Goal: Task Accomplishment & Management: Manage account settings

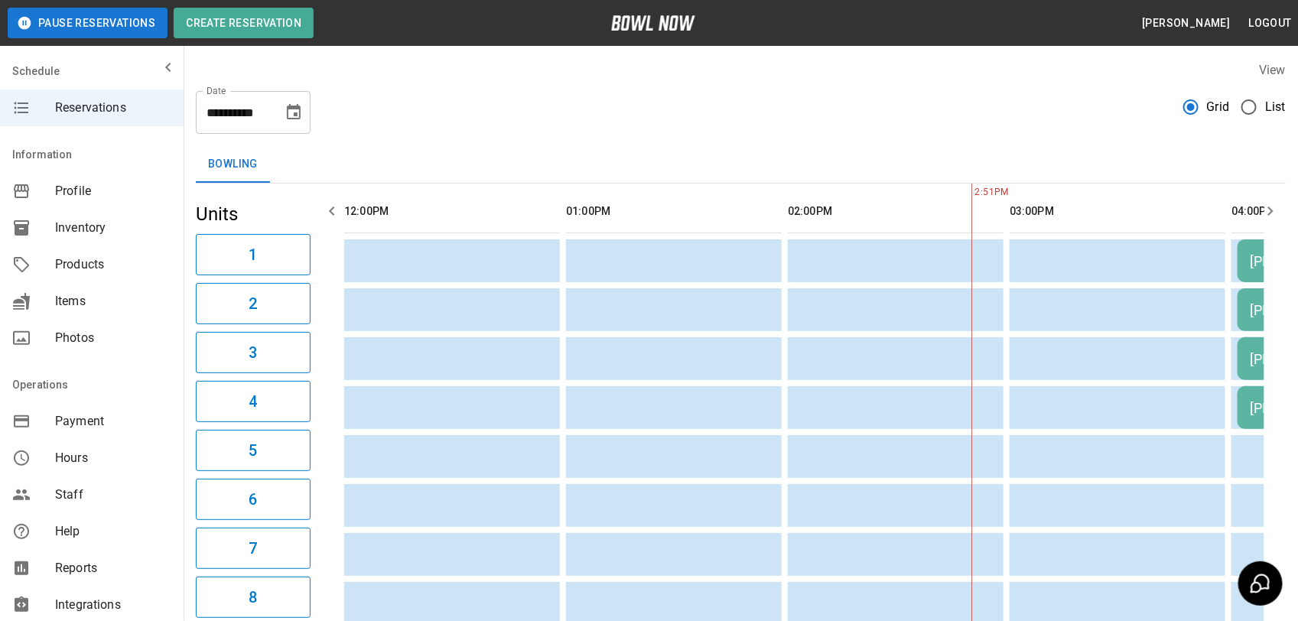
click at [1265, 115] on span "List" at bounding box center [1275, 107] width 21 height 18
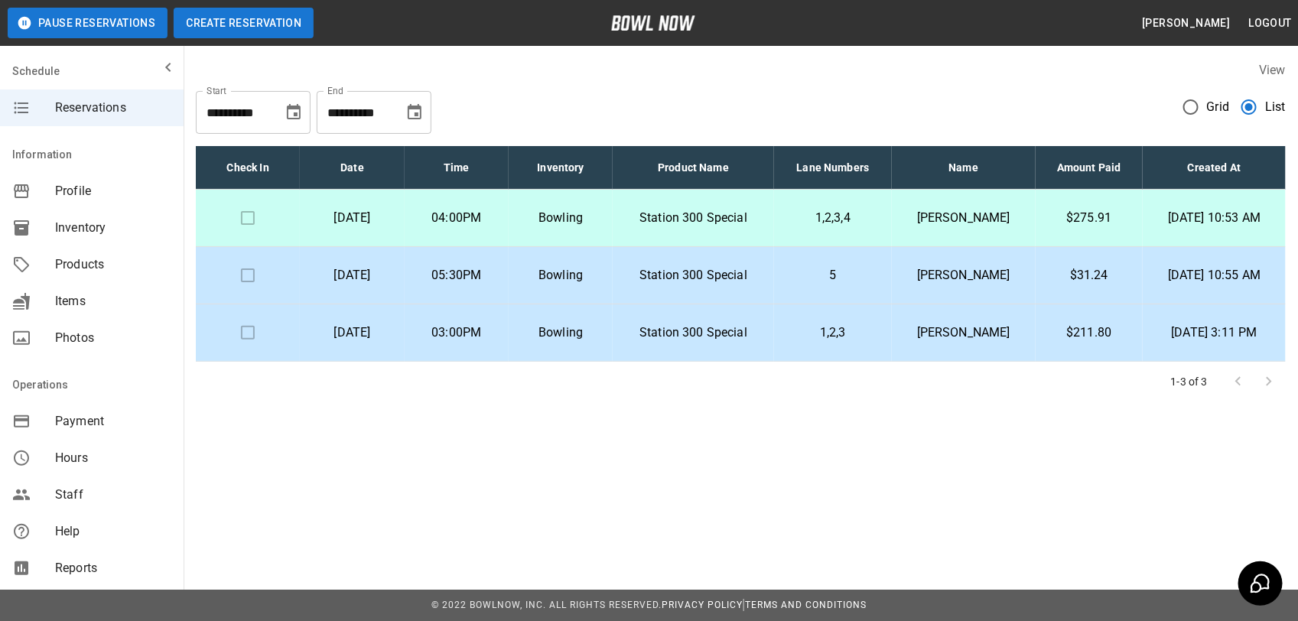
click at [287, 18] on button "Create Reservation" at bounding box center [244, 23] width 140 height 31
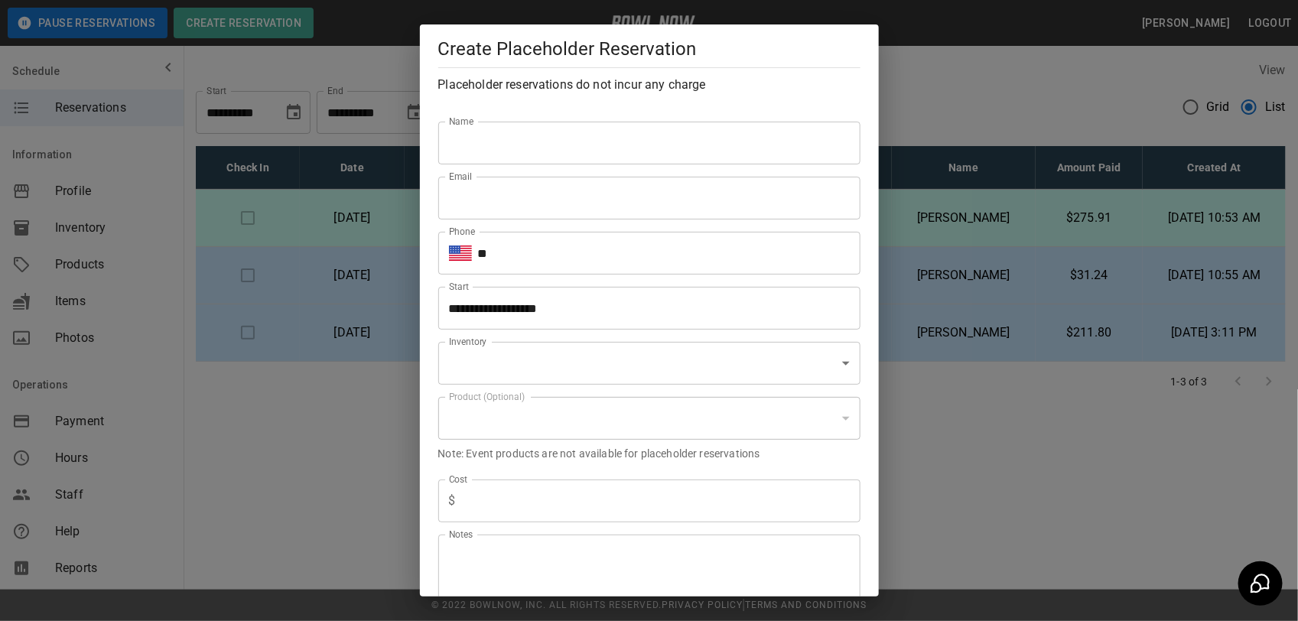
type input "**********"
click at [570, 148] on input "Name" at bounding box center [649, 143] width 422 height 43
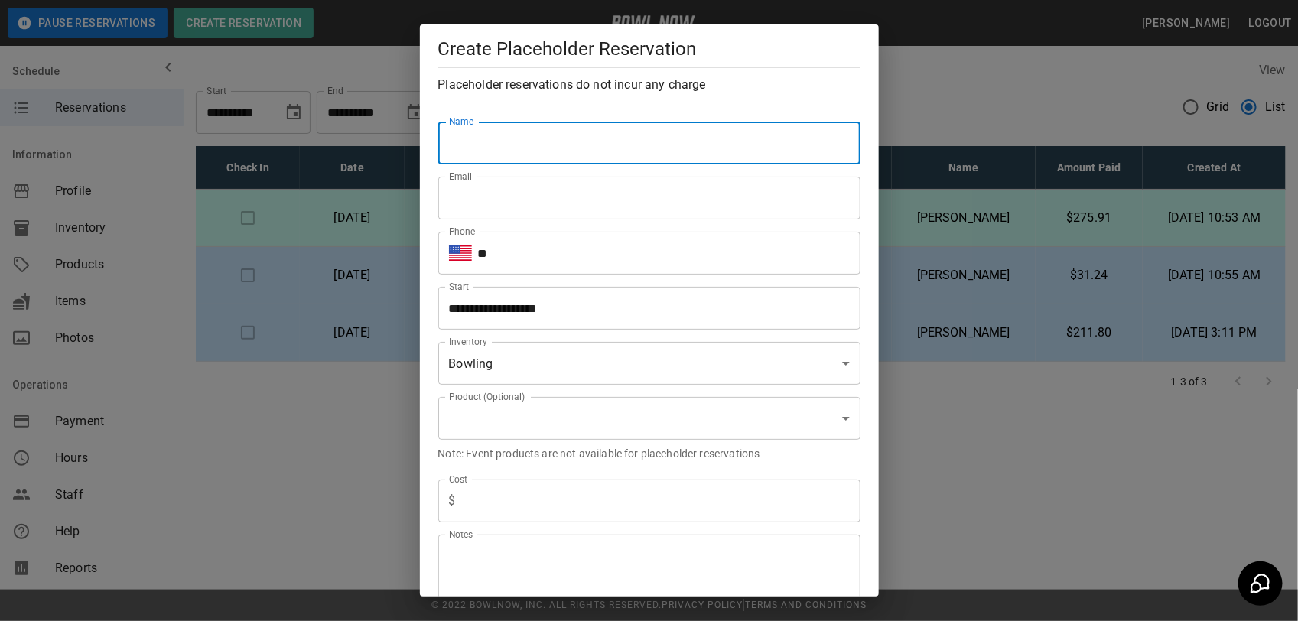
click at [593, 115] on div "Name Name" at bounding box center [643, 130] width 434 height 69
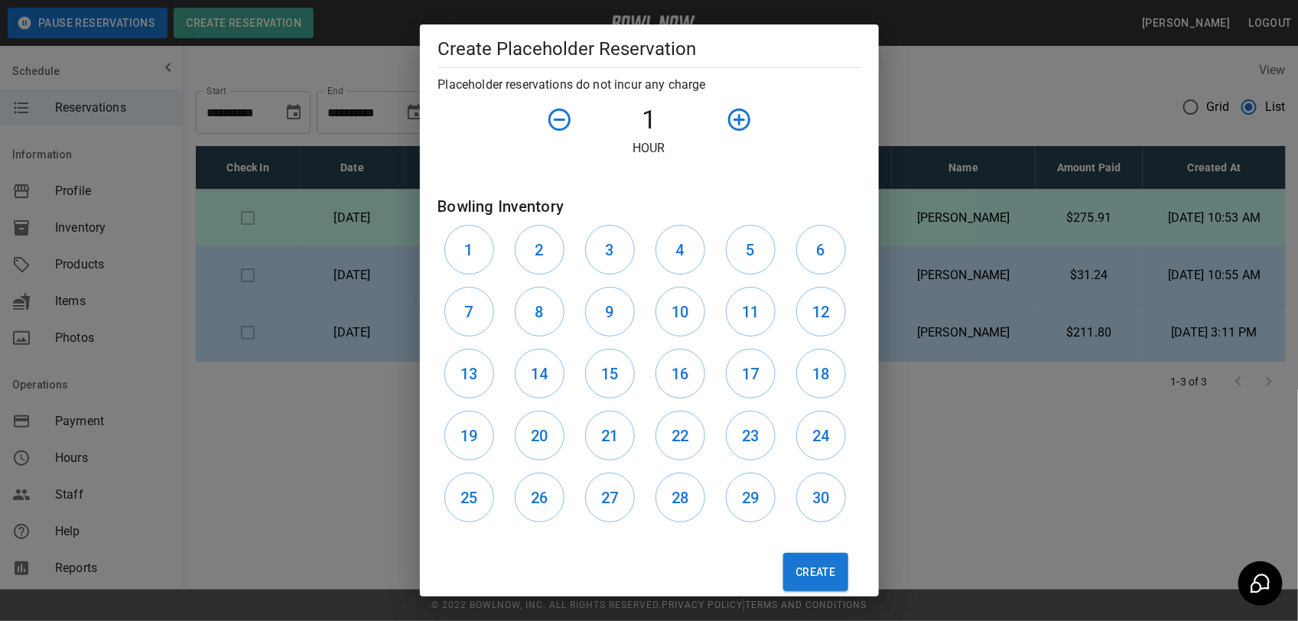
scroll to position [597, 0]
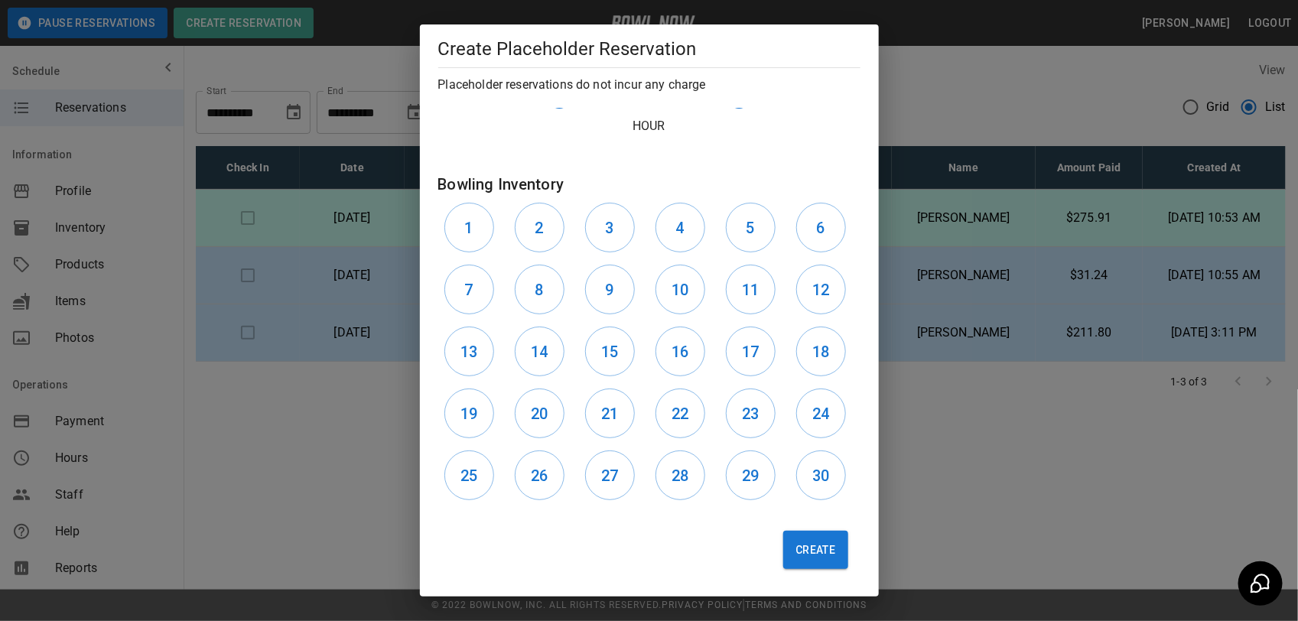
click at [916, 109] on div "**********" at bounding box center [649, 310] width 1298 height 621
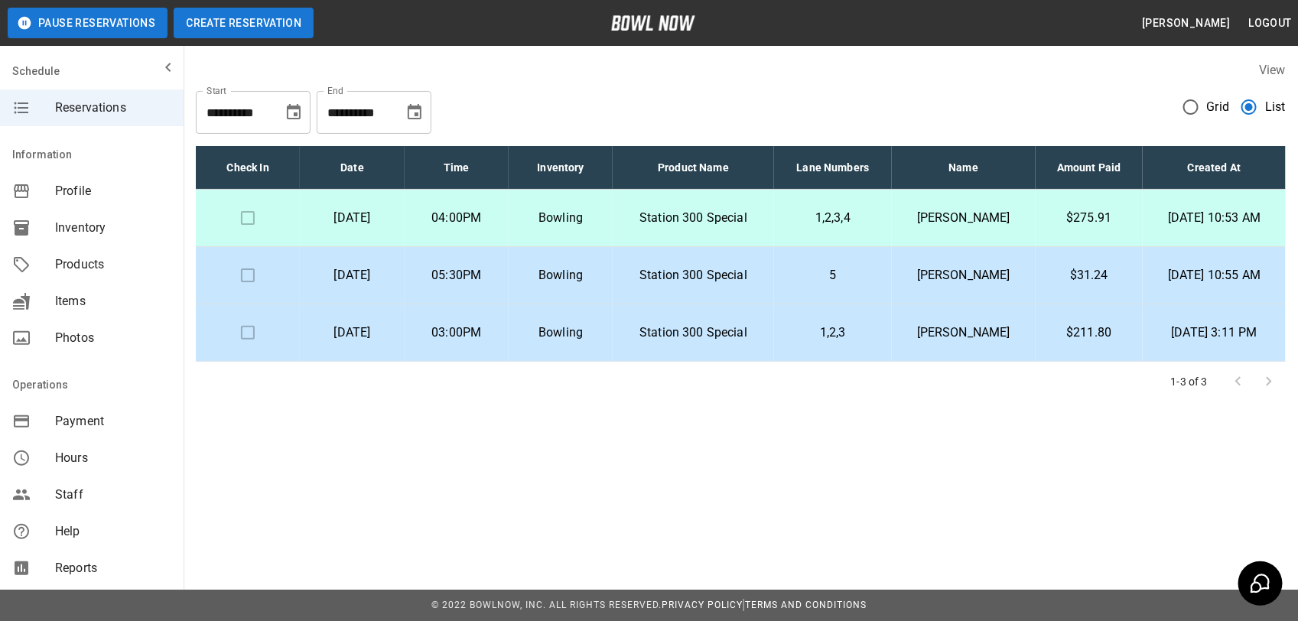
click at [226, 31] on button "Create Reservation" at bounding box center [244, 23] width 140 height 31
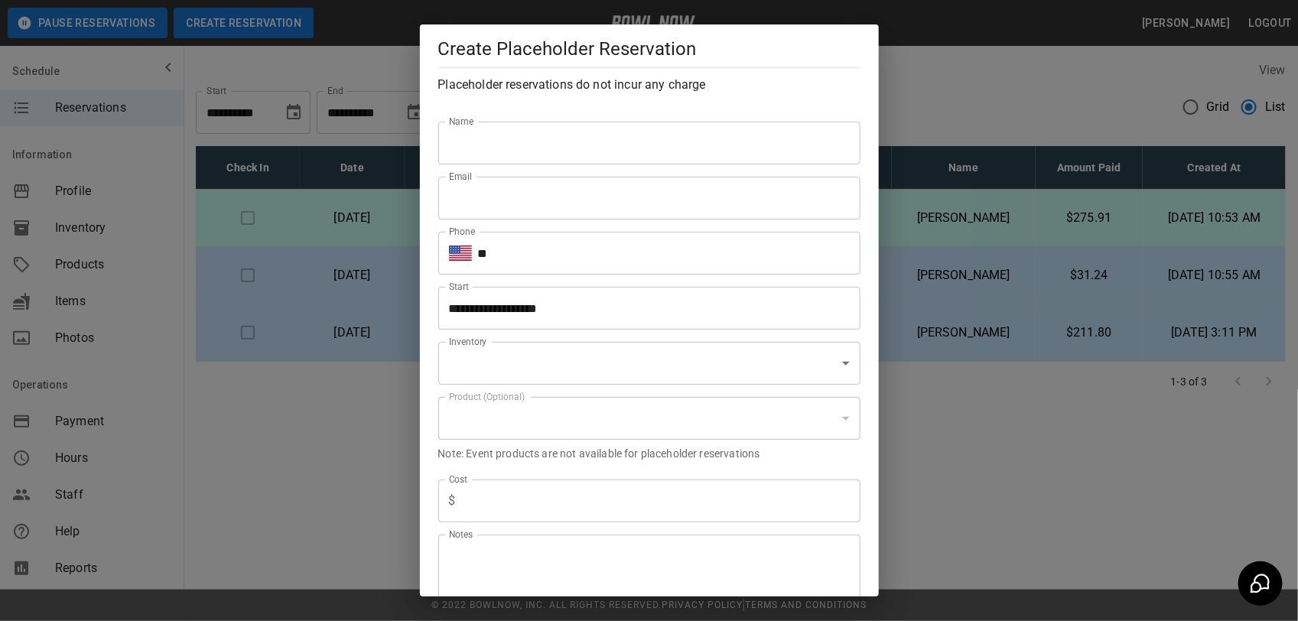
type input "**********"
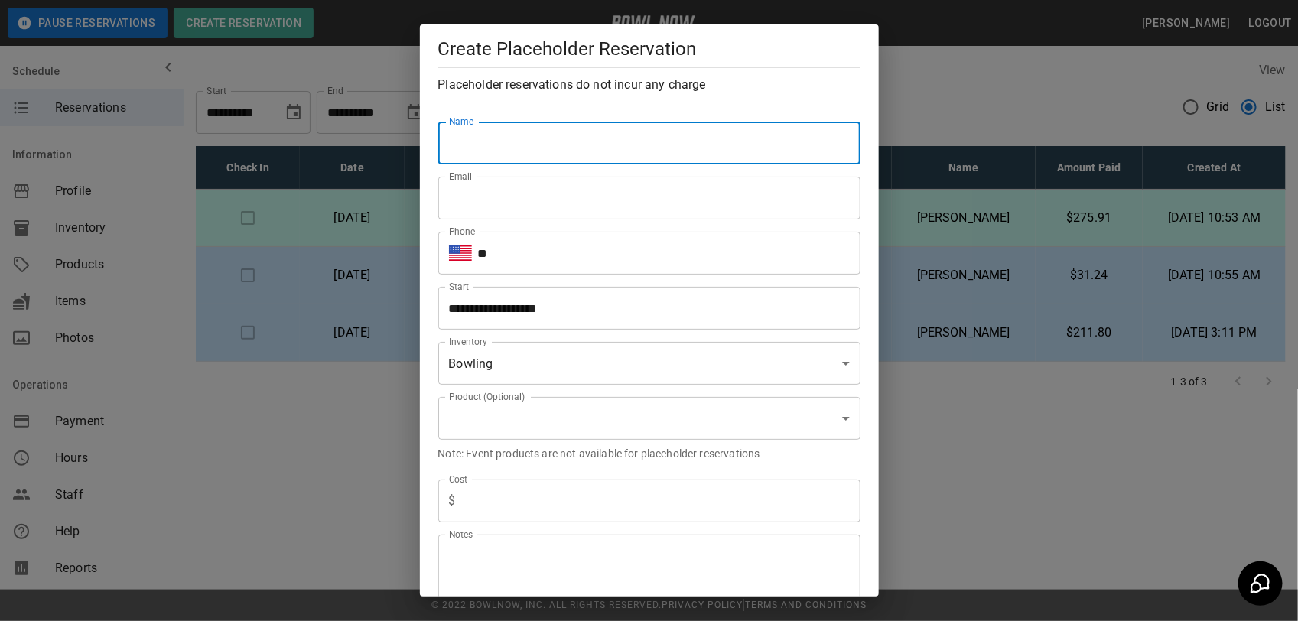
click at [574, 134] on input "Name" at bounding box center [649, 143] width 422 height 43
click at [530, 147] on input "Name" at bounding box center [649, 143] width 422 height 43
type input "**********"
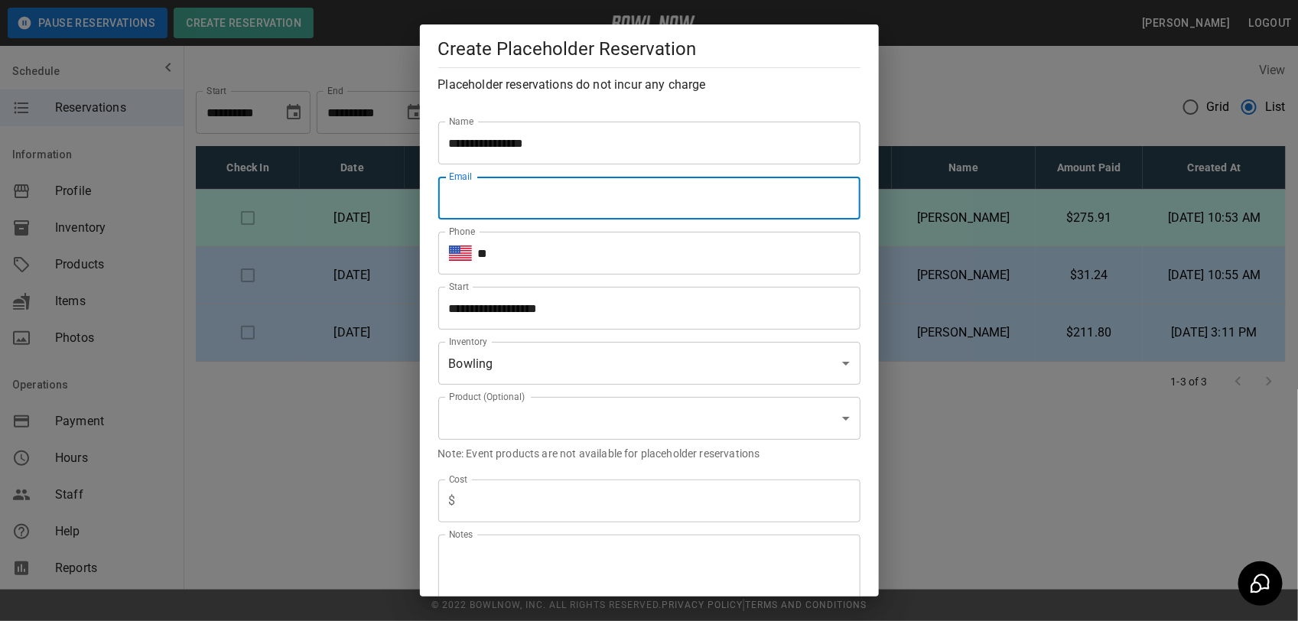
click at [532, 205] on input "Email" at bounding box center [649, 198] width 422 height 43
type input "**********"
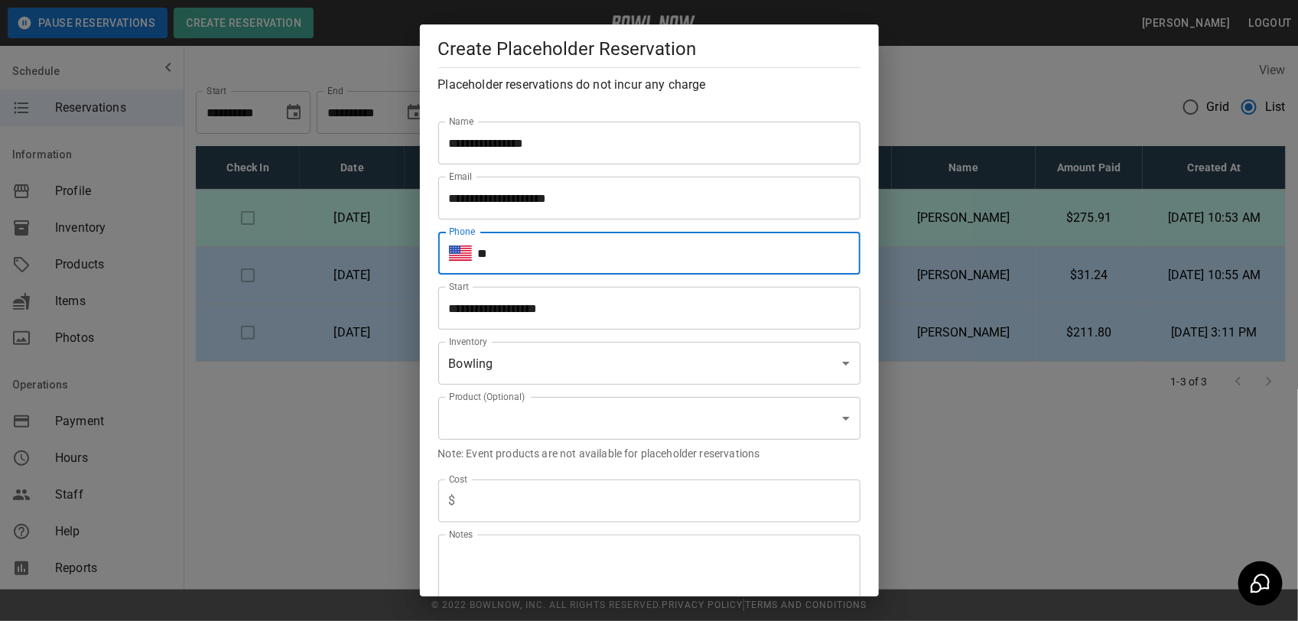
click at [578, 243] on input "**" at bounding box center [669, 253] width 382 height 43
type input "**********"
click at [582, 312] on input "**********" at bounding box center [643, 308] width 411 height 43
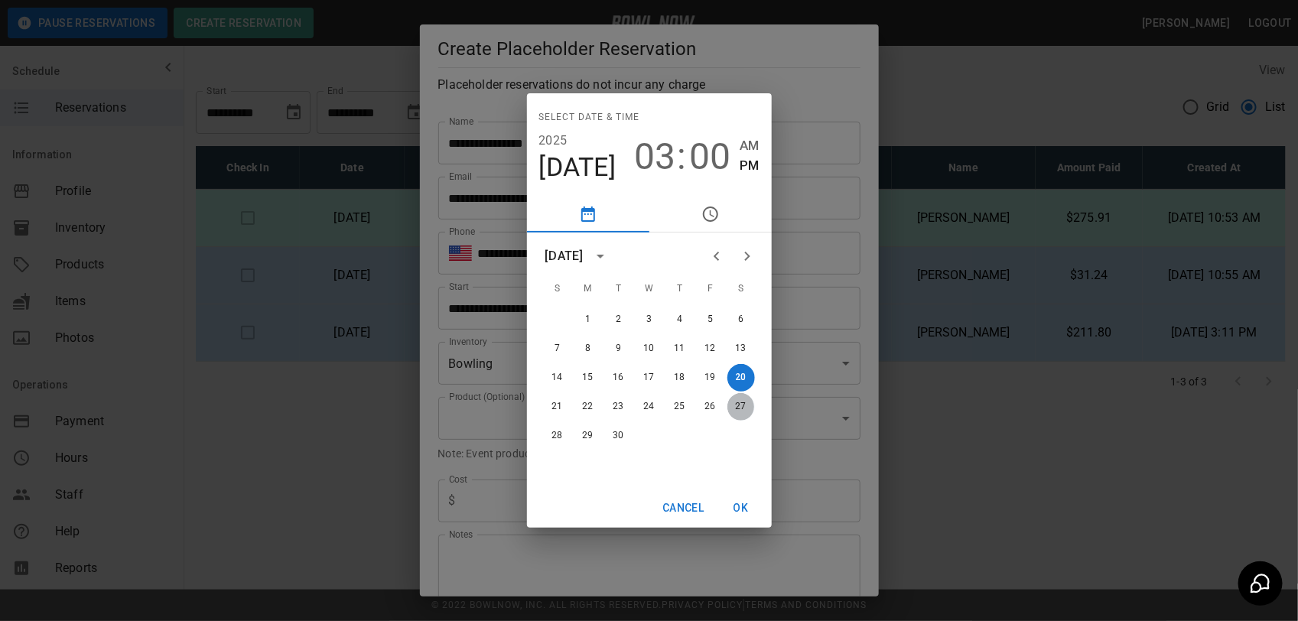
click at [736, 398] on button "27" at bounding box center [741, 407] width 28 height 28
type input "**********"
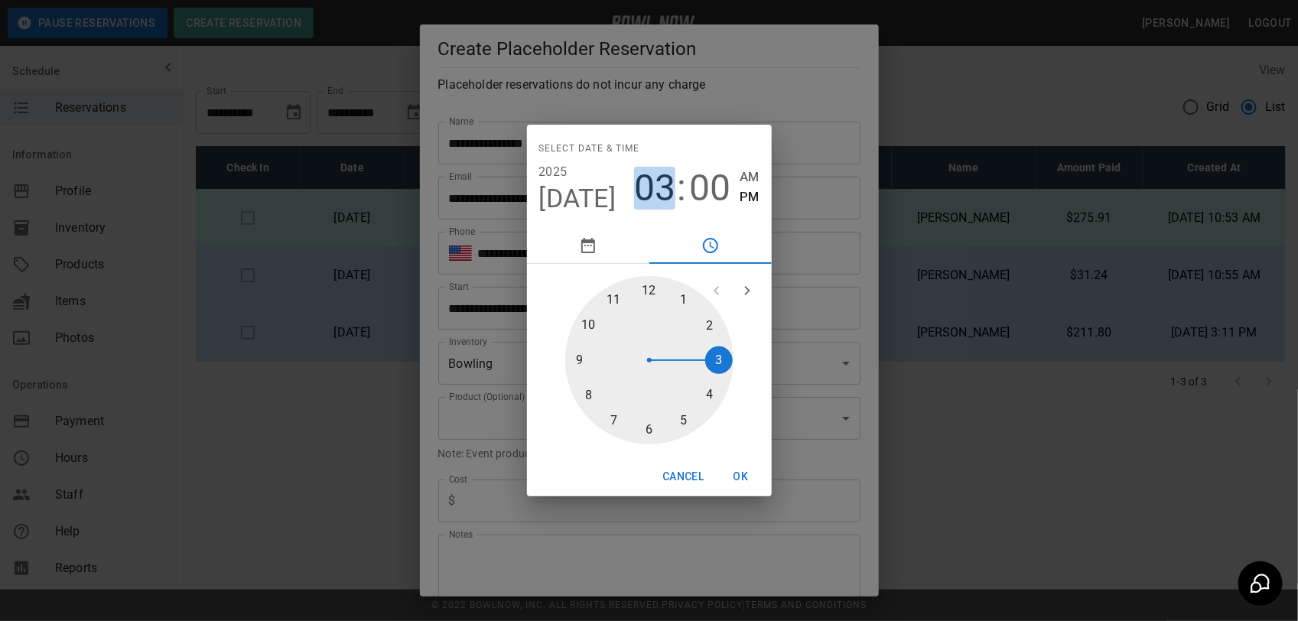
click at [660, 177] on span "03" at bounding box center [654, 188] width 41 height 43
click at [659, 177] on span "03" at bounding box center [654, 188] width 41 height 43
click at [616, 411] on div at bounding box center [649, 360] width 168 height 168
type input "**********"
click at [747, 473] on button "OK" at bounding box center [741, 477] width 49 height 28
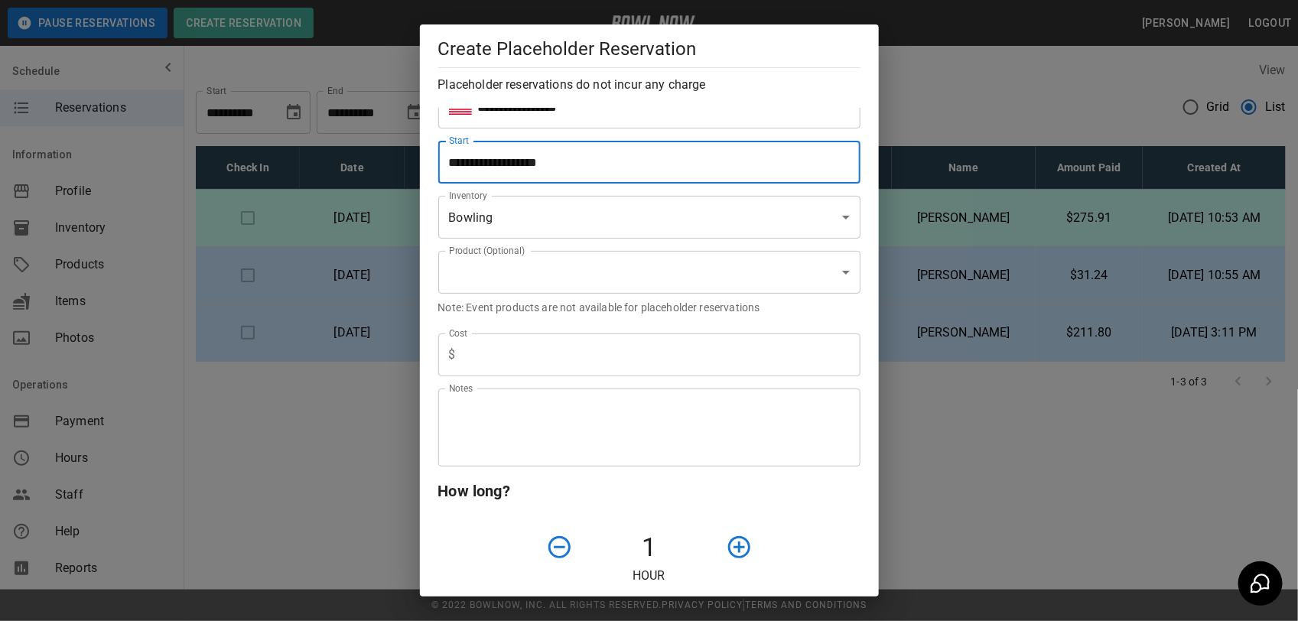
scroll to position [191, 0]
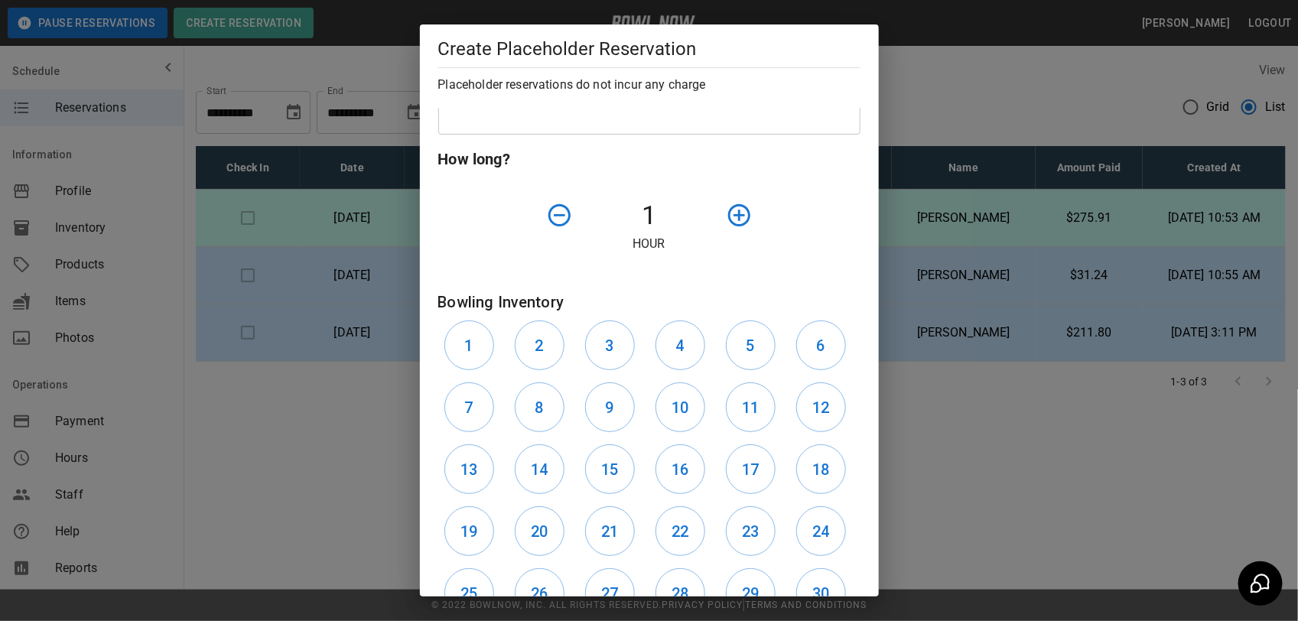
click at [726, 224] on icon "button" at bounding box center [739, 215] width 27 height 27
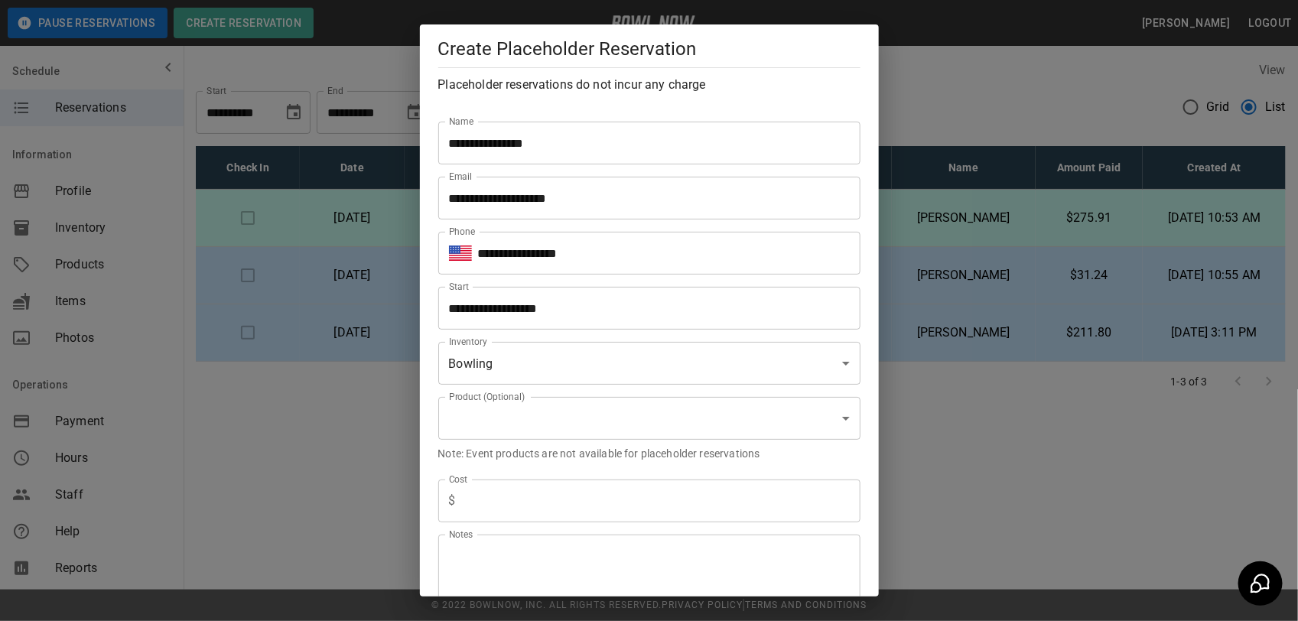
scroll to position [287, 0]
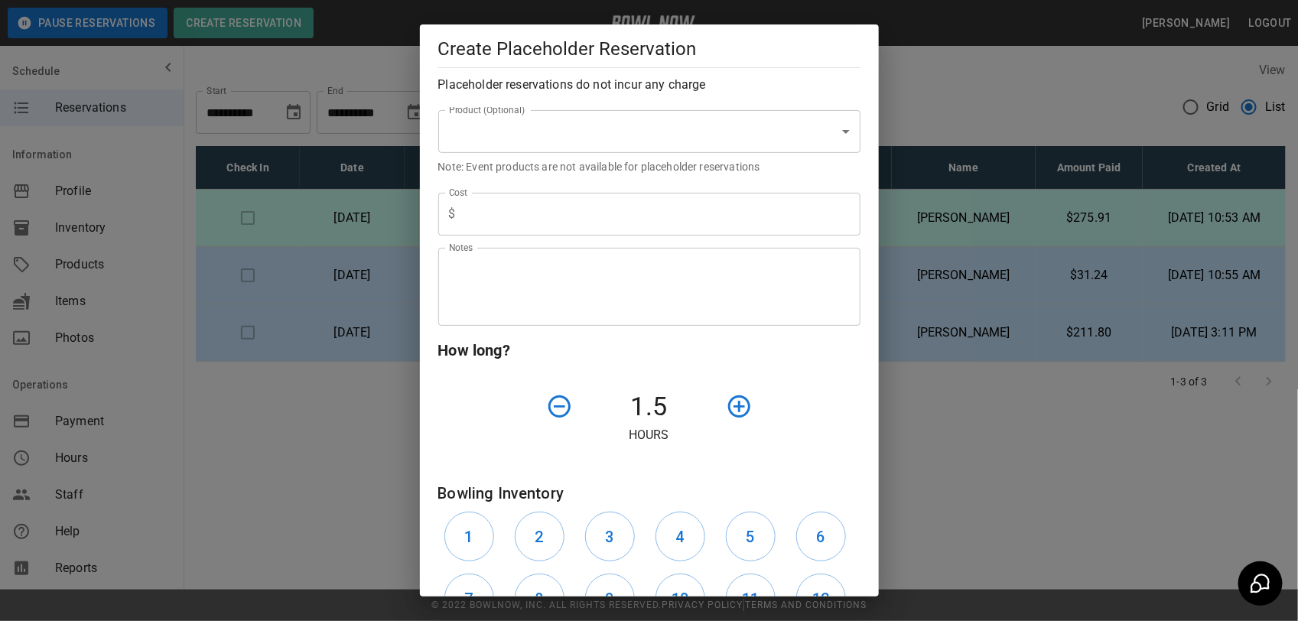
click at [602, 253] on div "Notes" at bounding box center [649, 287] width 422 height 78
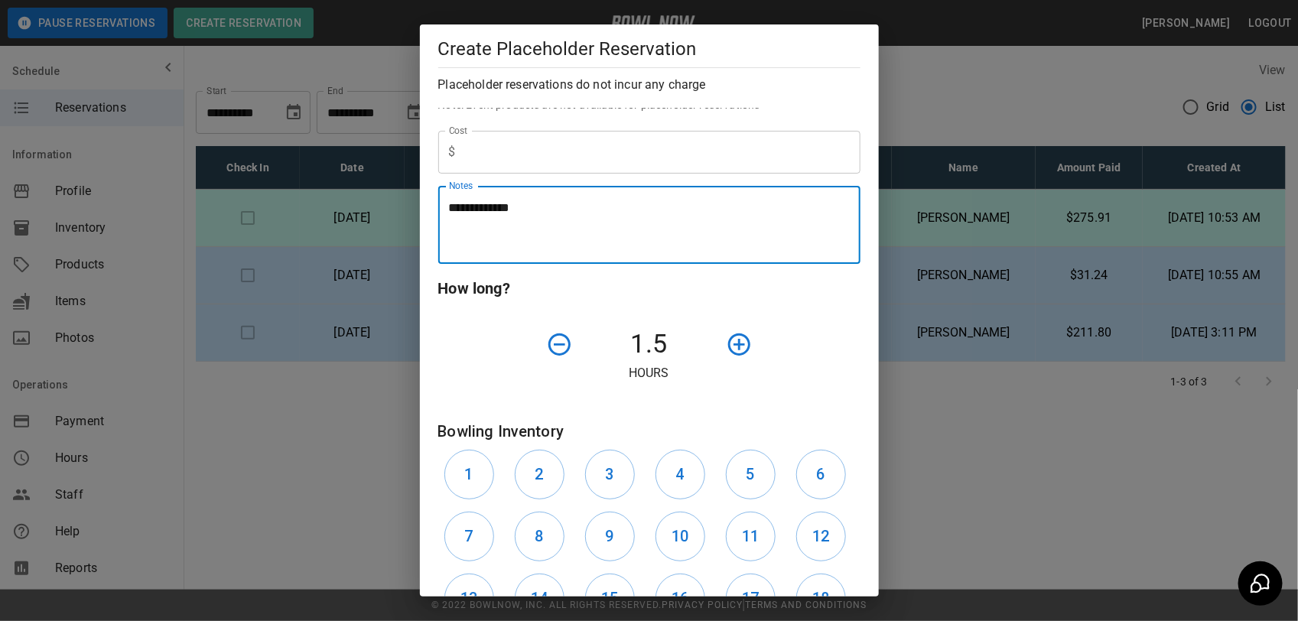
scroll to position [382, 0]
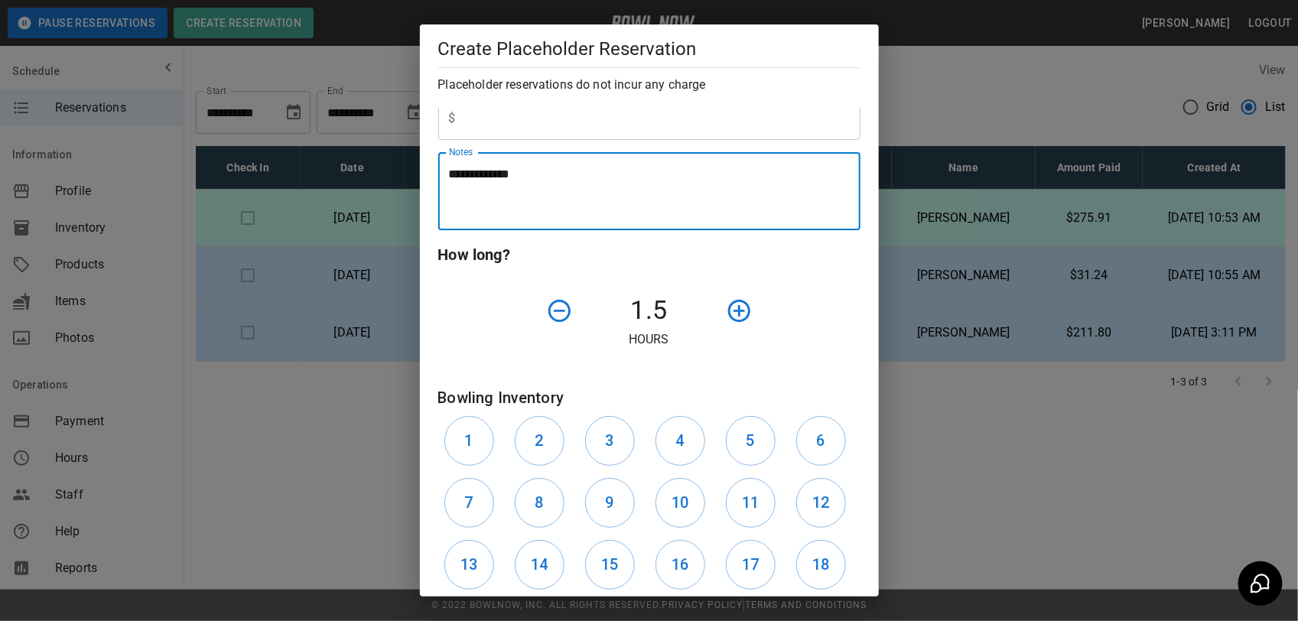
type textarea "**********"
click at [746, 319] on button "button" at bounding box center [739, 310] width 39 height 39
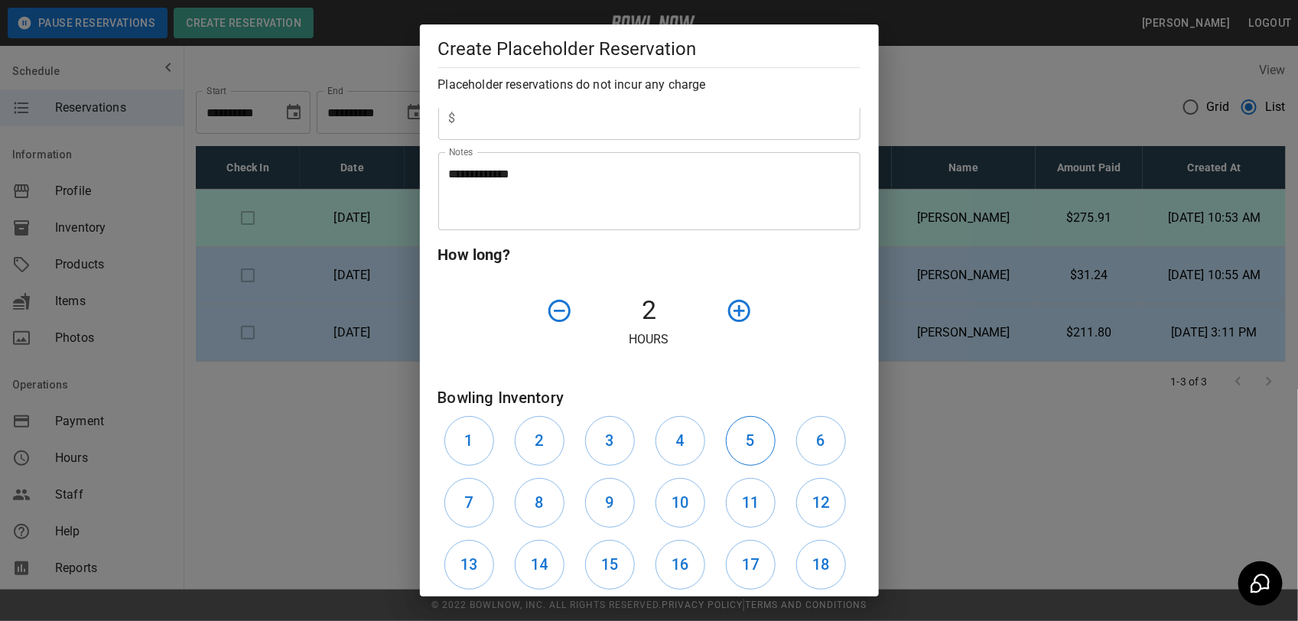
click at [728, 445] on button "5" at bounding box center [751, 441] width 50 height 50
click at [675, 441] on h6 "4" at bounding box center [679, 440] width 8 height 24
click at [607, 430] on h6 "3" at bounding box center [609, 440] width 8 height 24
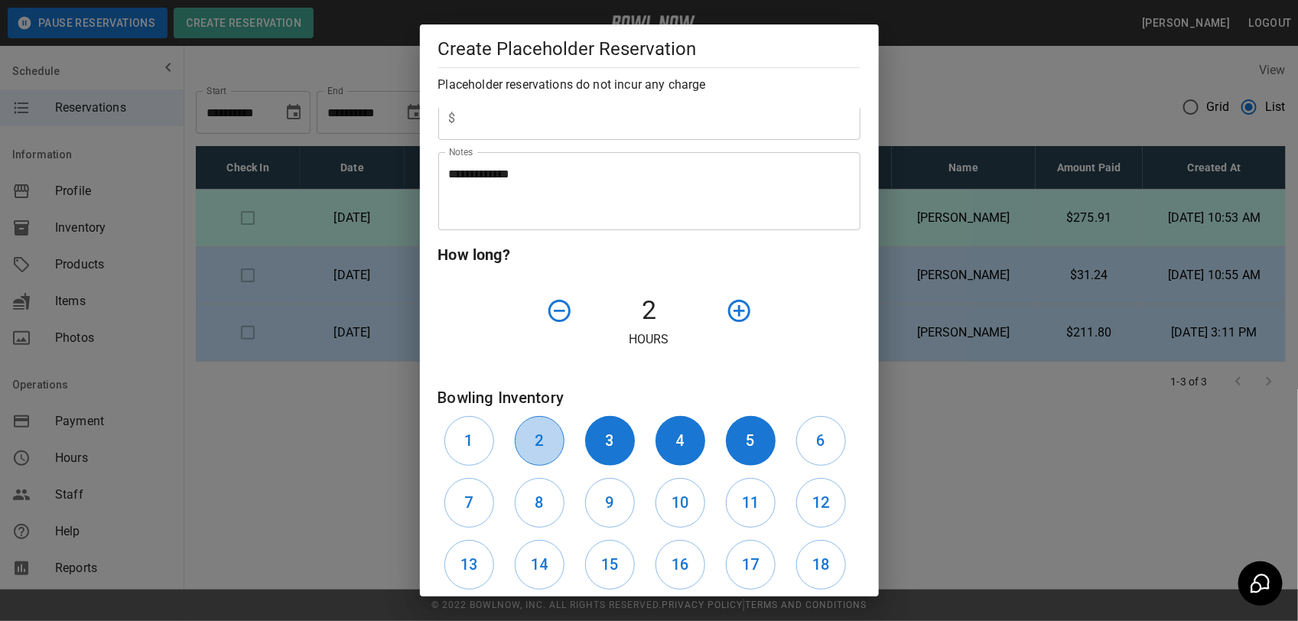
click at [538, 424] on button "2" at bounding box center [540, 441] width 50 height 50
click at [479, 431] on button "1" at bounding box center [469, 441] width 50 height 50
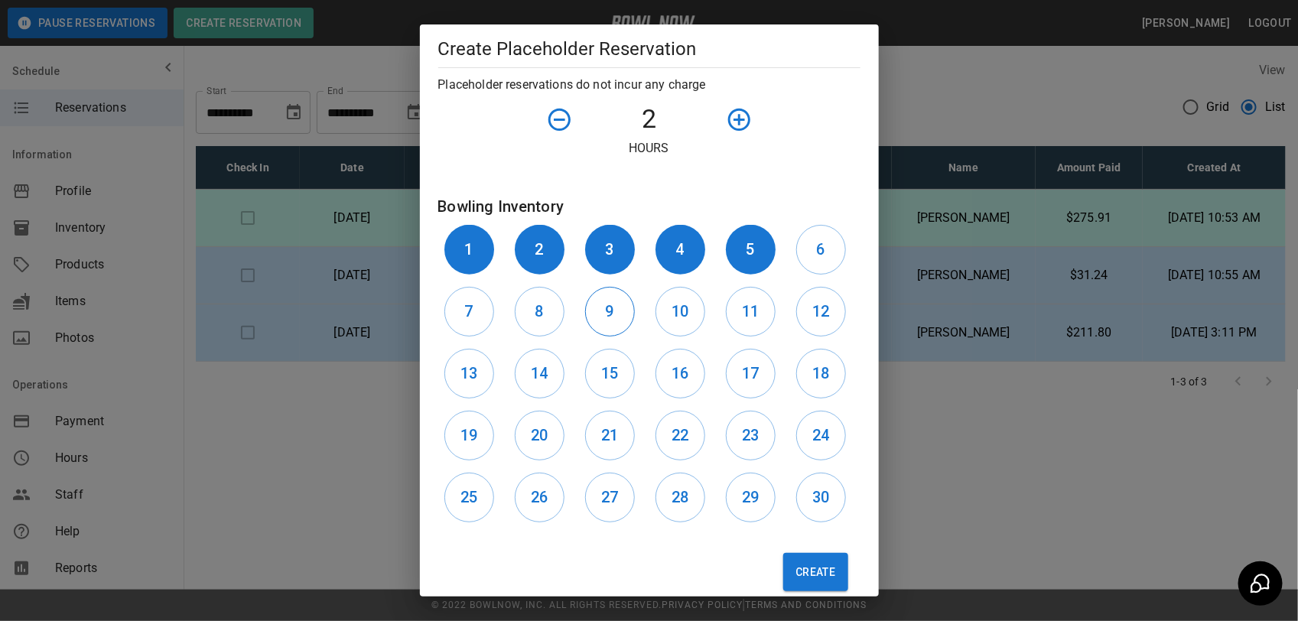
scroll to position [597, 0]
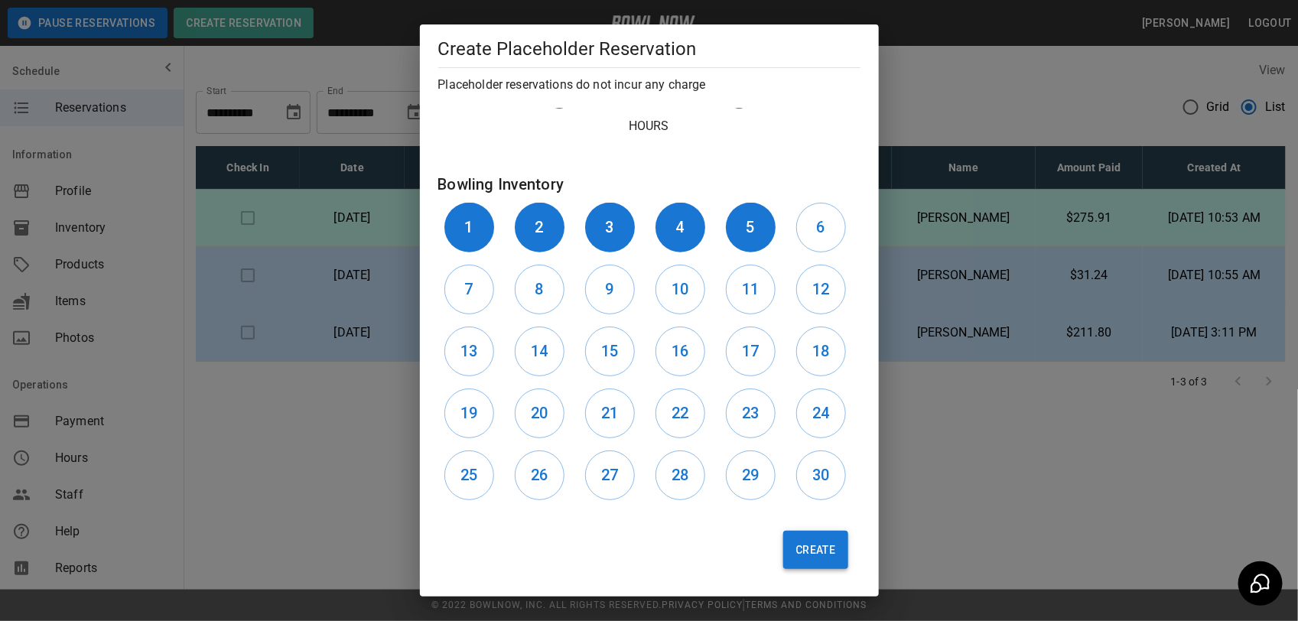
click at [809, 551] on button "Create" at bounding box center [815, 550] width 64 height 38
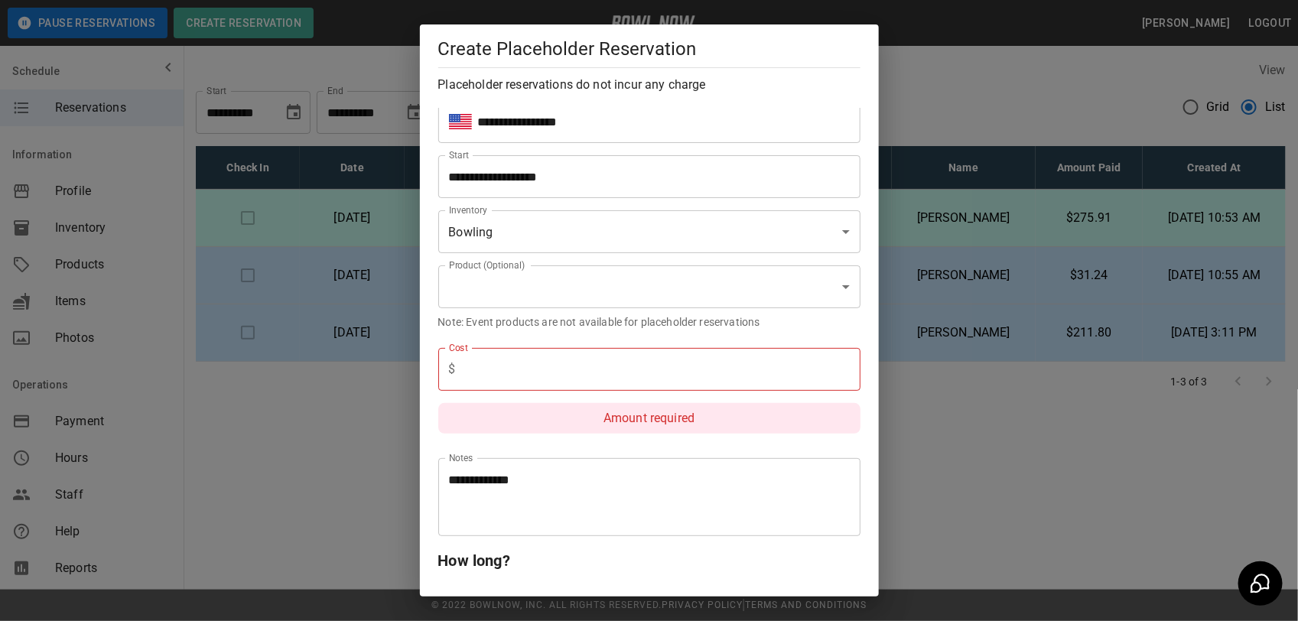
scroll to position [78, 0]
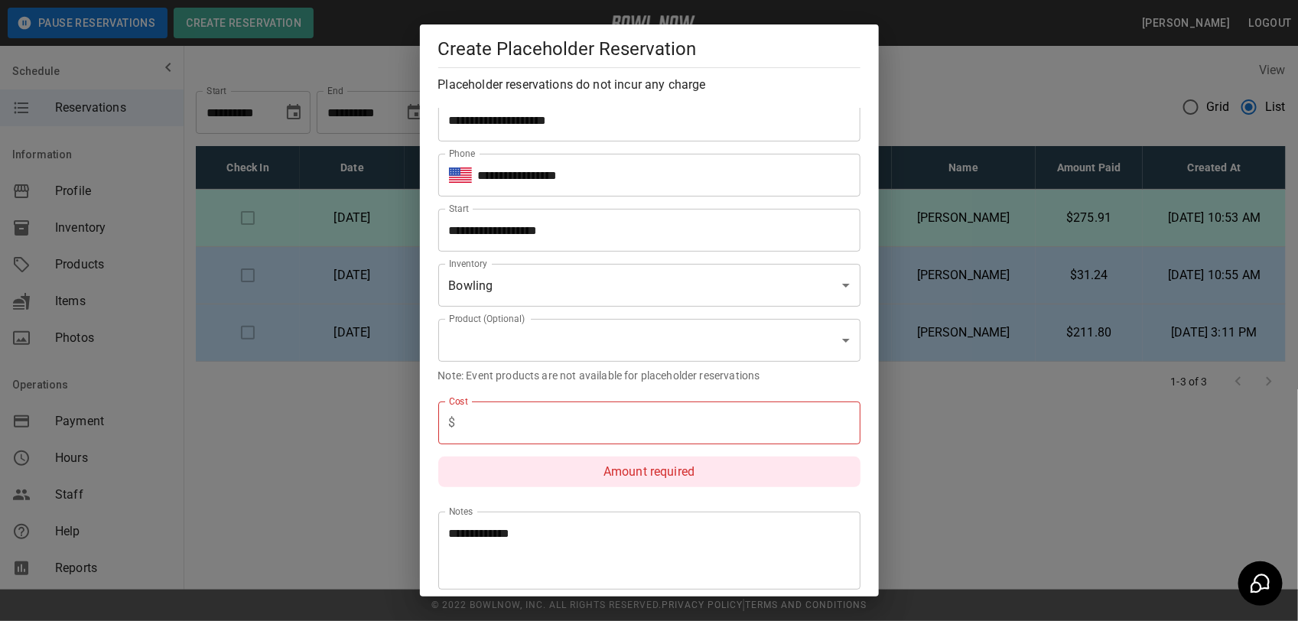
click at [669, 426] on input "text" at bounding box center [661, 423] width 398 height 43
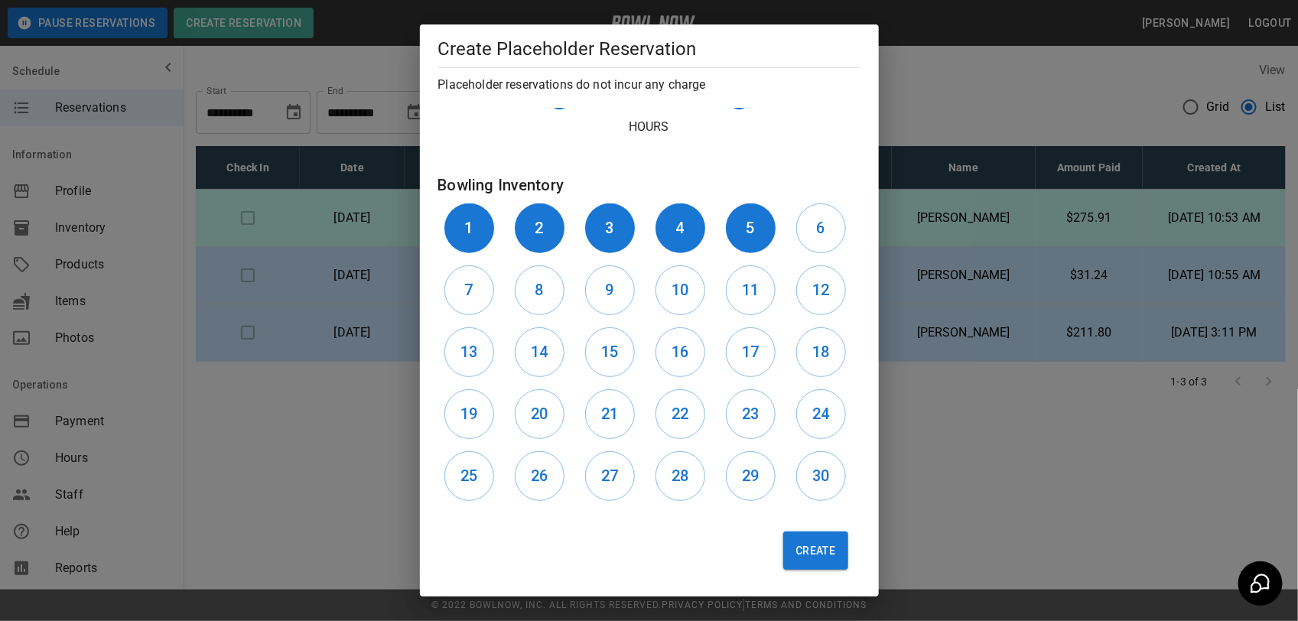
scroll to position [597, 0]
type input "*****"
click at [812, 538] on button "Create" at bounding box center [815, 550] width 64 height 38
type input "**"
type input "**********"
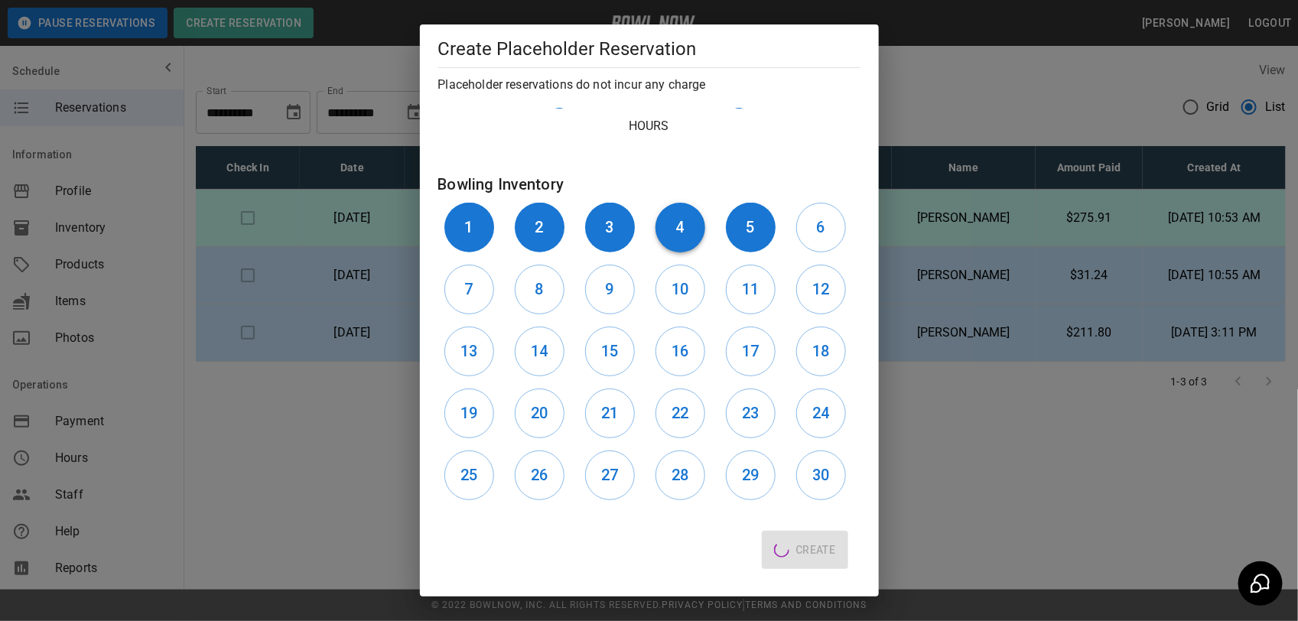
type input "**********"
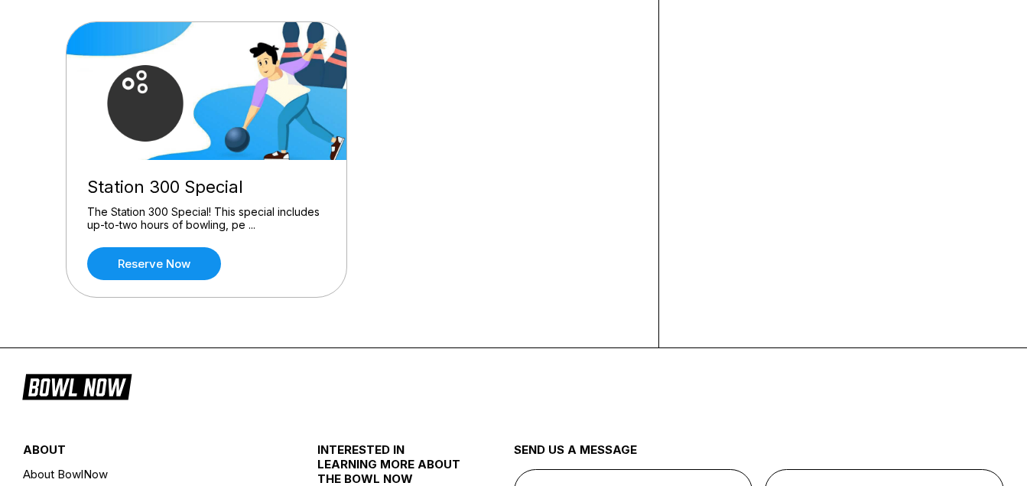
scroll to position [459, 0]
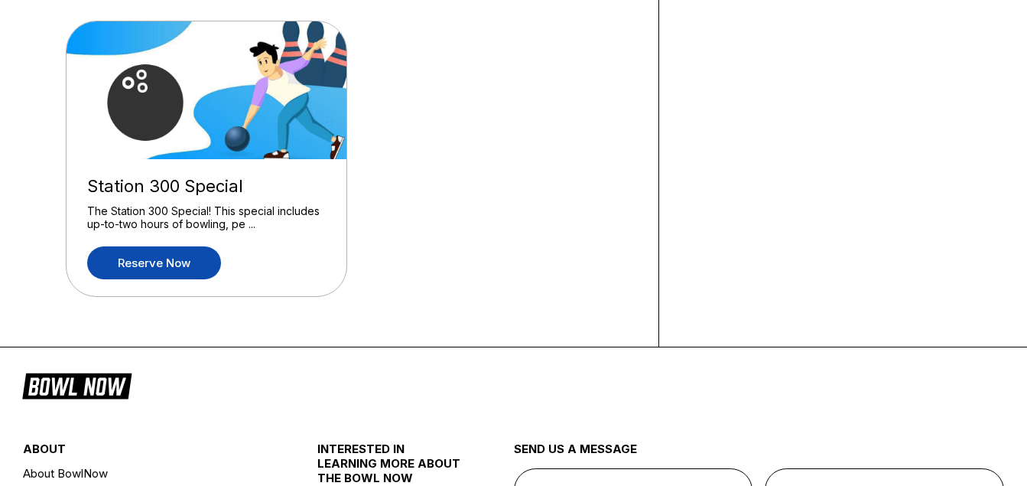
click at [197, 257] on link "Reserve now" at bounding box center [154, 262] width 134 height 33
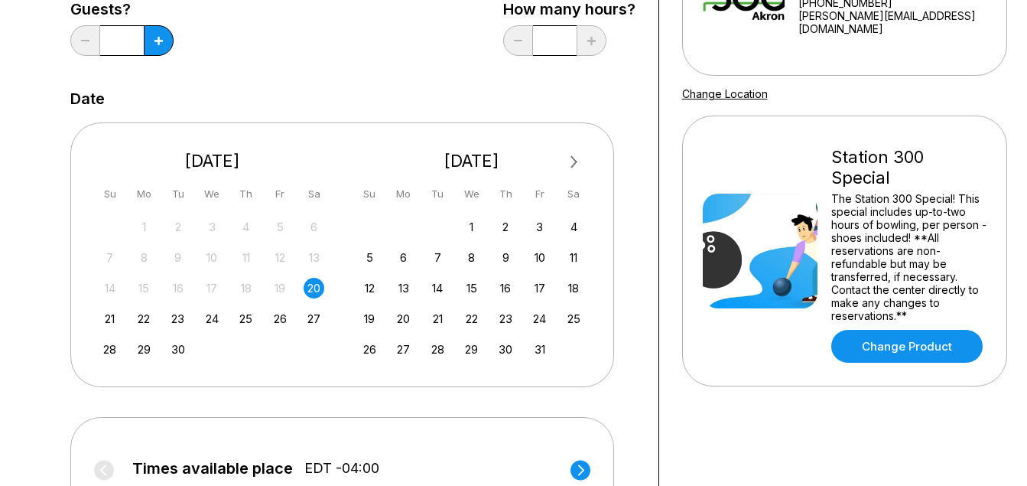
scroll to position [229, 0]
click at [315, 320] on div "27" at bounding box center [314, 317] width 21 height 21
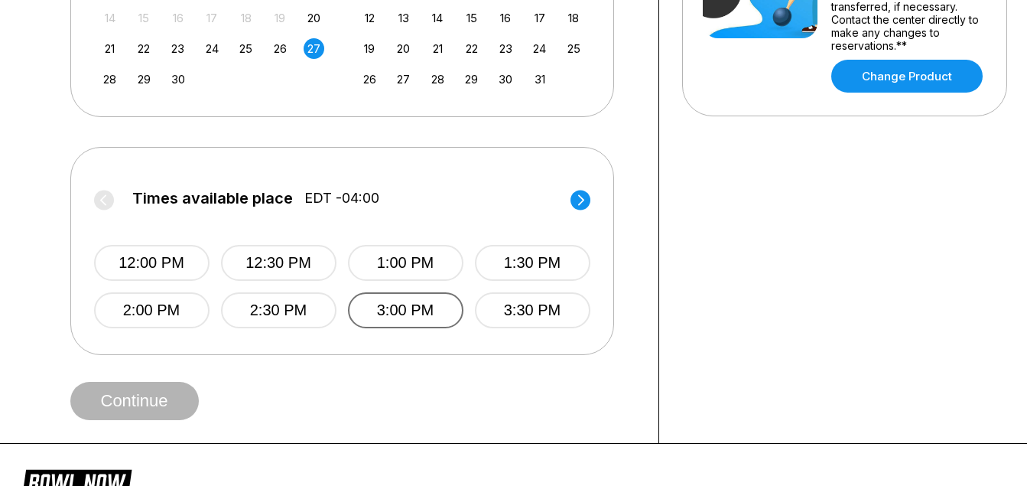
scroll to position [535, 0]
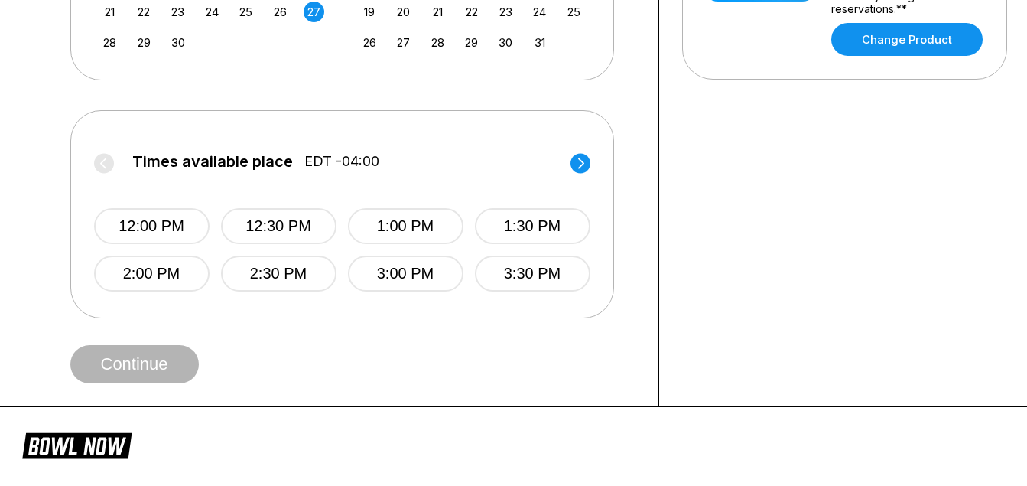
click at [589, 161] on circle at bounding box center [581, 163] width 20 height 20
click at [437, 271] on button "7:00 PM" at bounding box center [405, 273] width 115 height 36
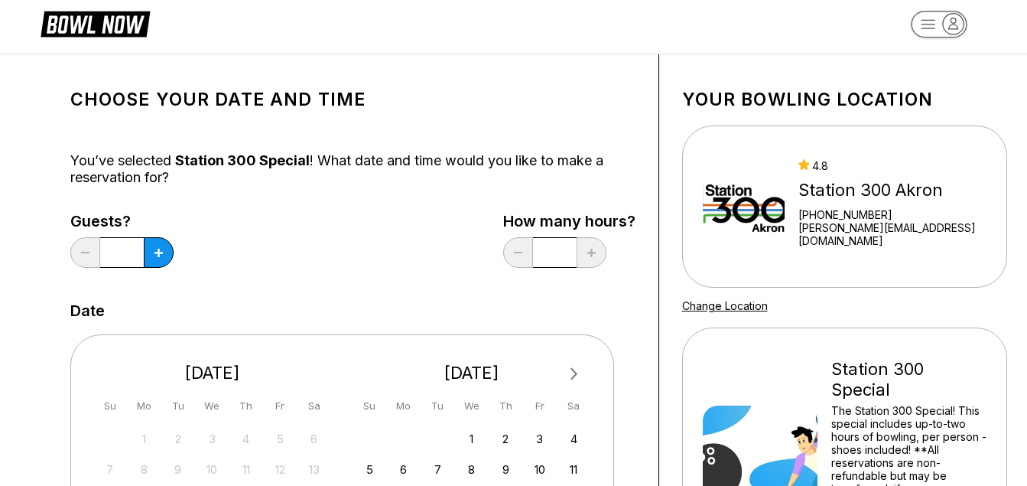
scroll to position [0, 0]
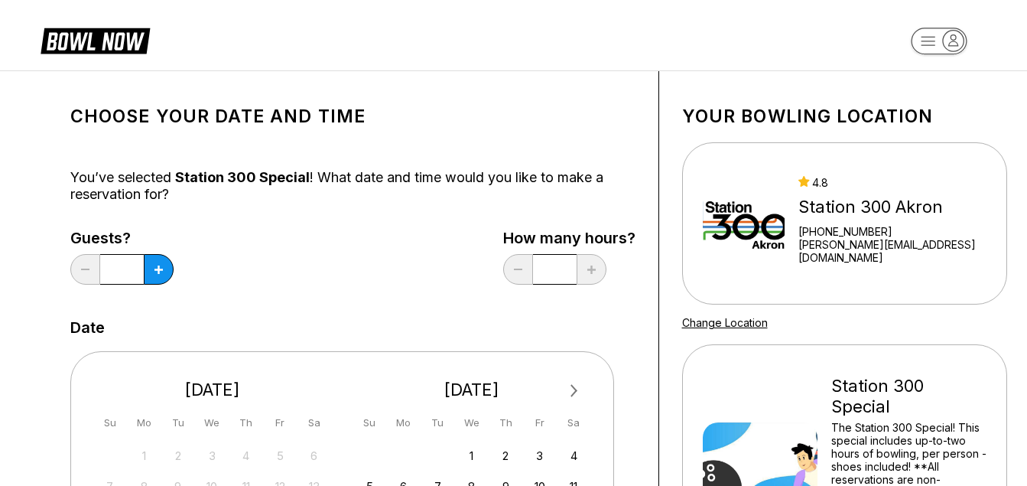
click at [138, 262] on input "*" at bounding box center [122, 269] width 44 height 31
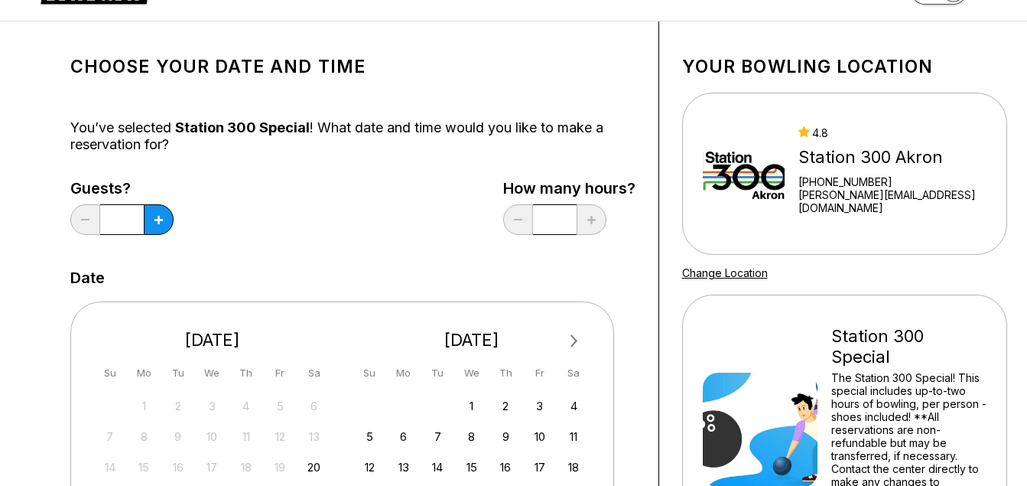
scroll to position [76, 0]
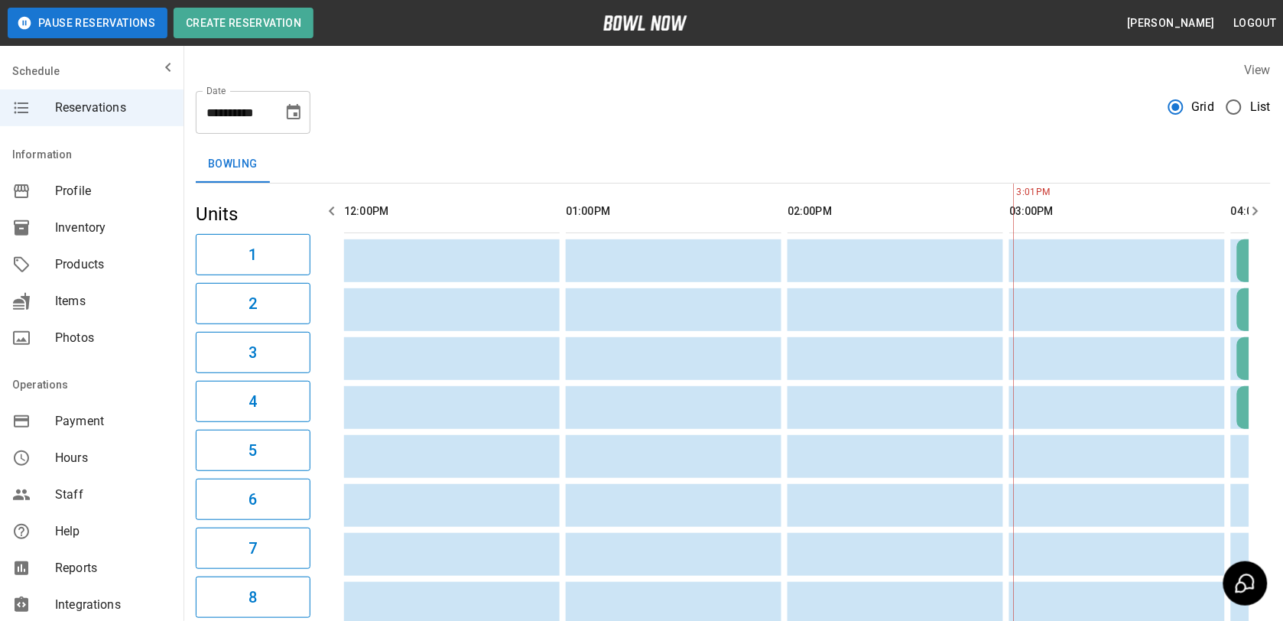
scroll to position [0, 665]
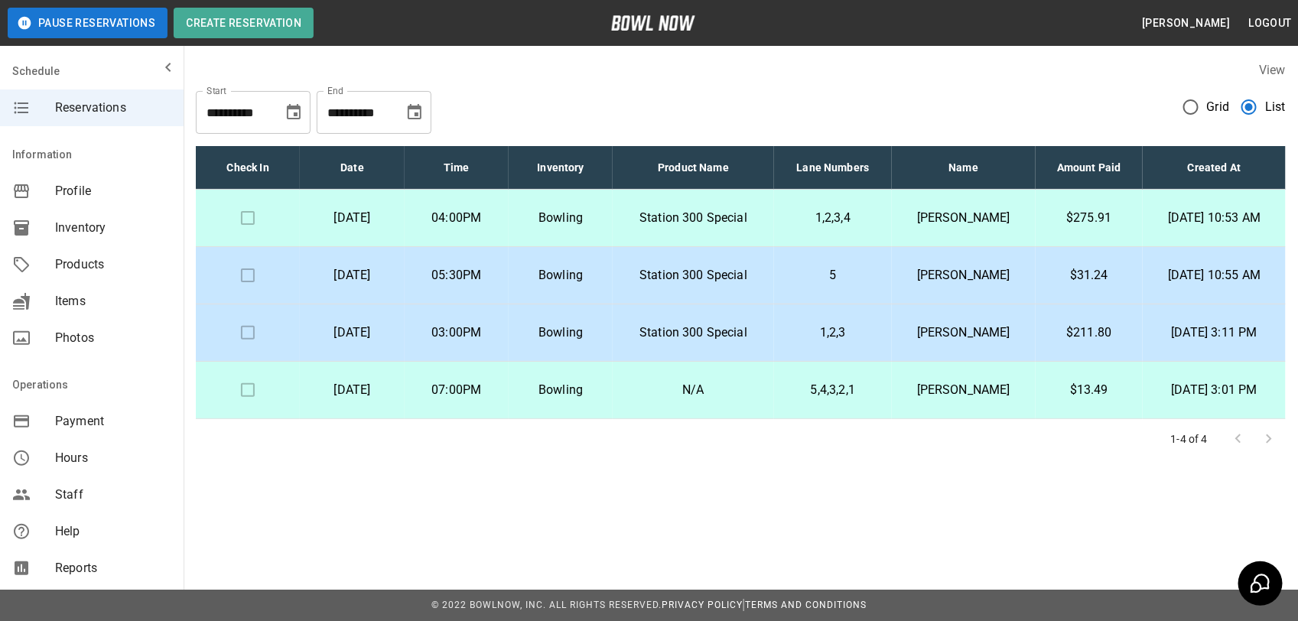
click at [992, 391] on p "Clarissa Goldsby" at bounding box center [963, 390] width 119 height 18
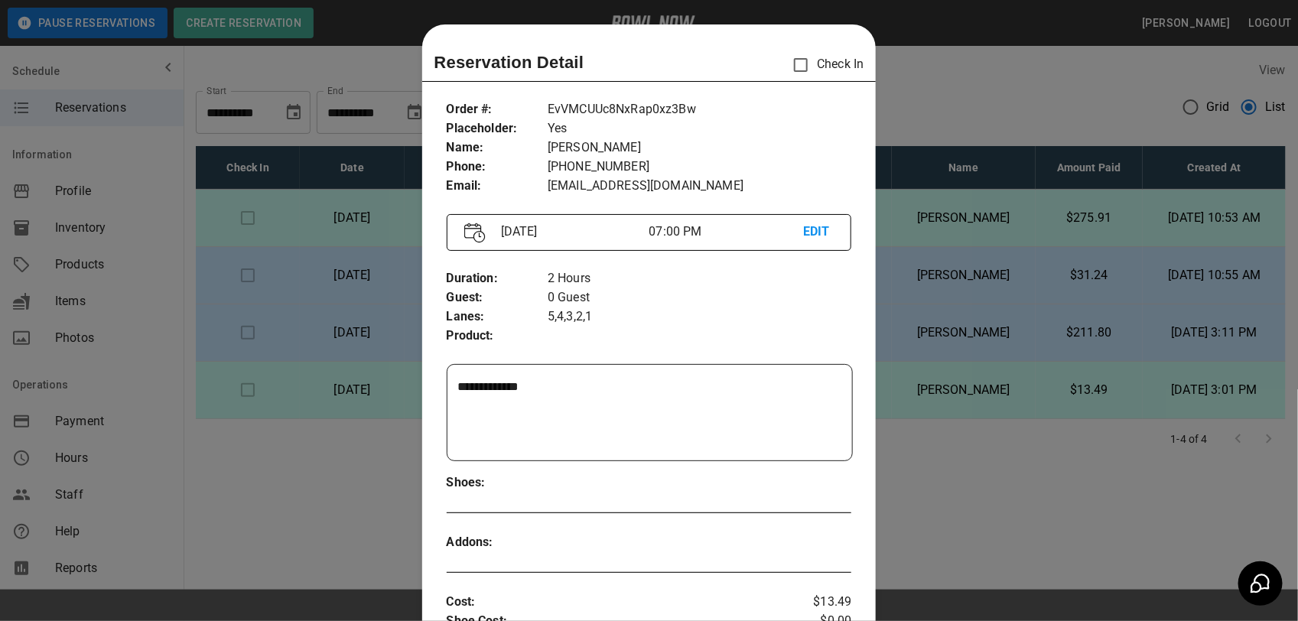
scroll to position [24, 0]
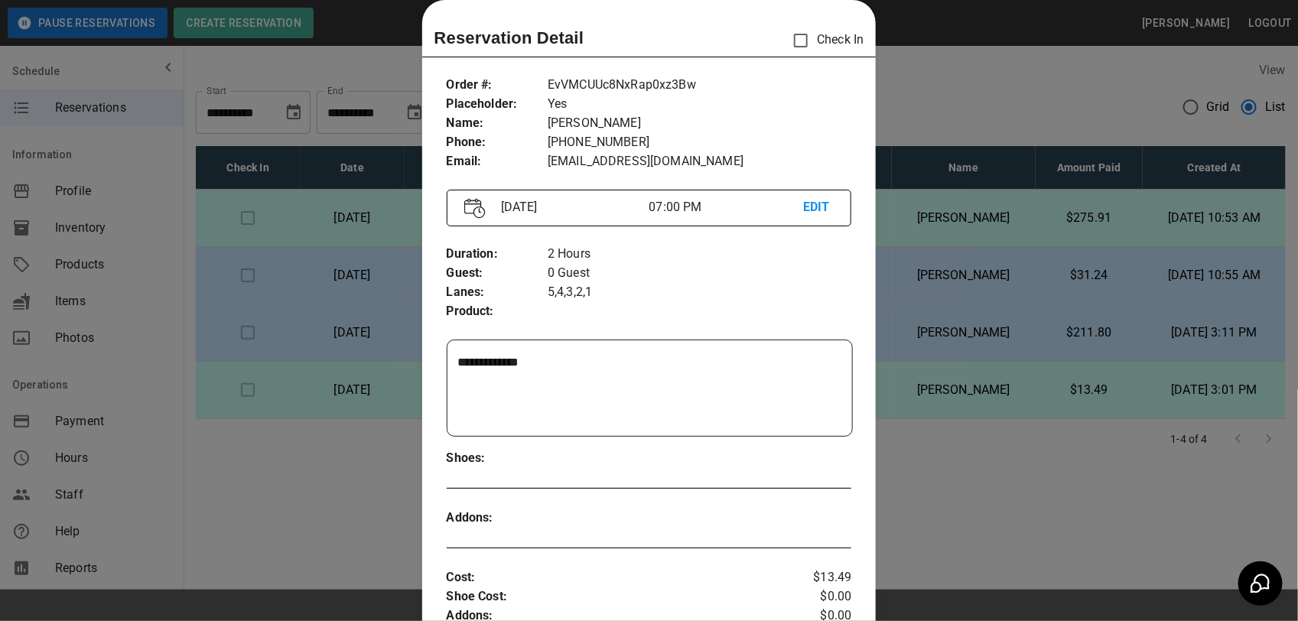
click at [820, 199] on p "EDIT" at bounding box center [818, 207] width 31 height 19
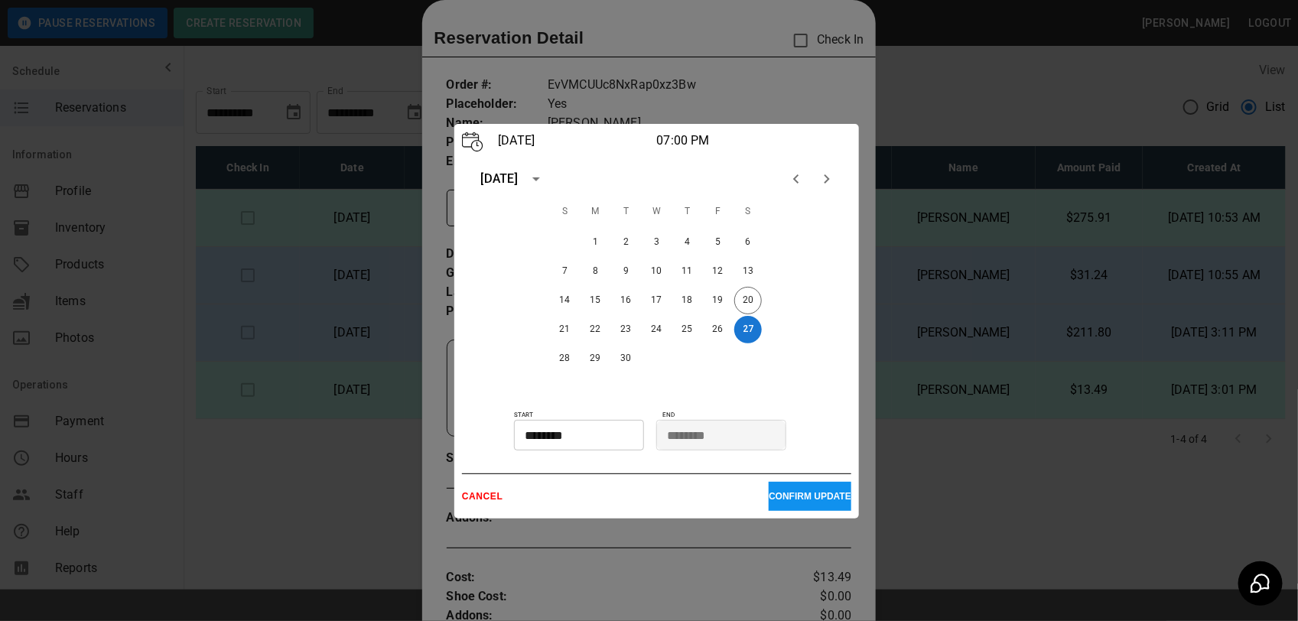
click at [834, 115] on div at bounding box center [649, 310] width 1298 height 621
click at [505, 493] on p "CANCEL" at bounding box center [615, 496] width 307 height 11
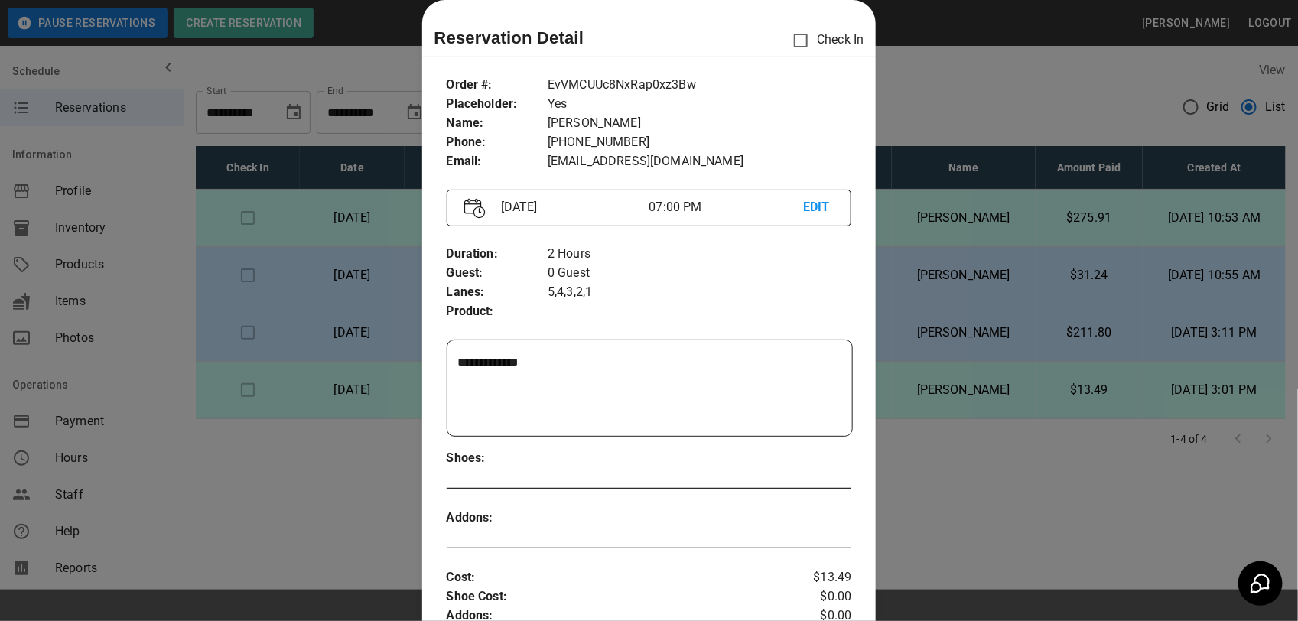
click at [1178, 509] on div at bounding box center [649, 310] width 1298 height 621
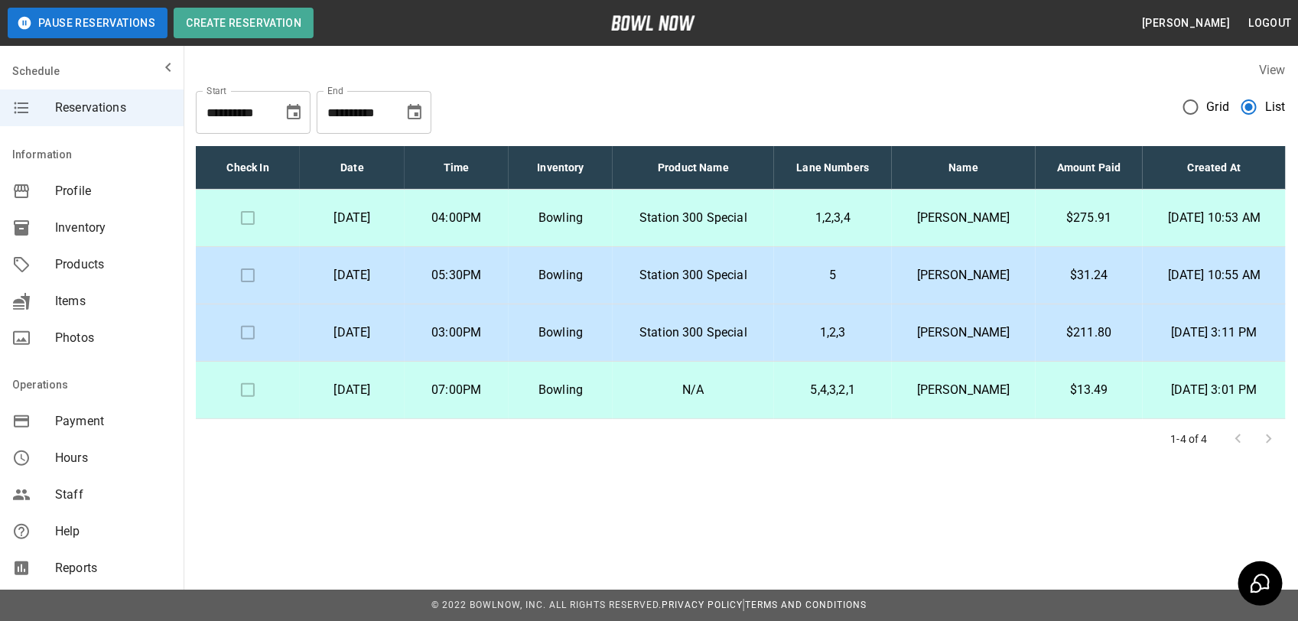
click at [780, 203] on td "1,2,3,4" at bounding box center [833, 218] width 118 height 57
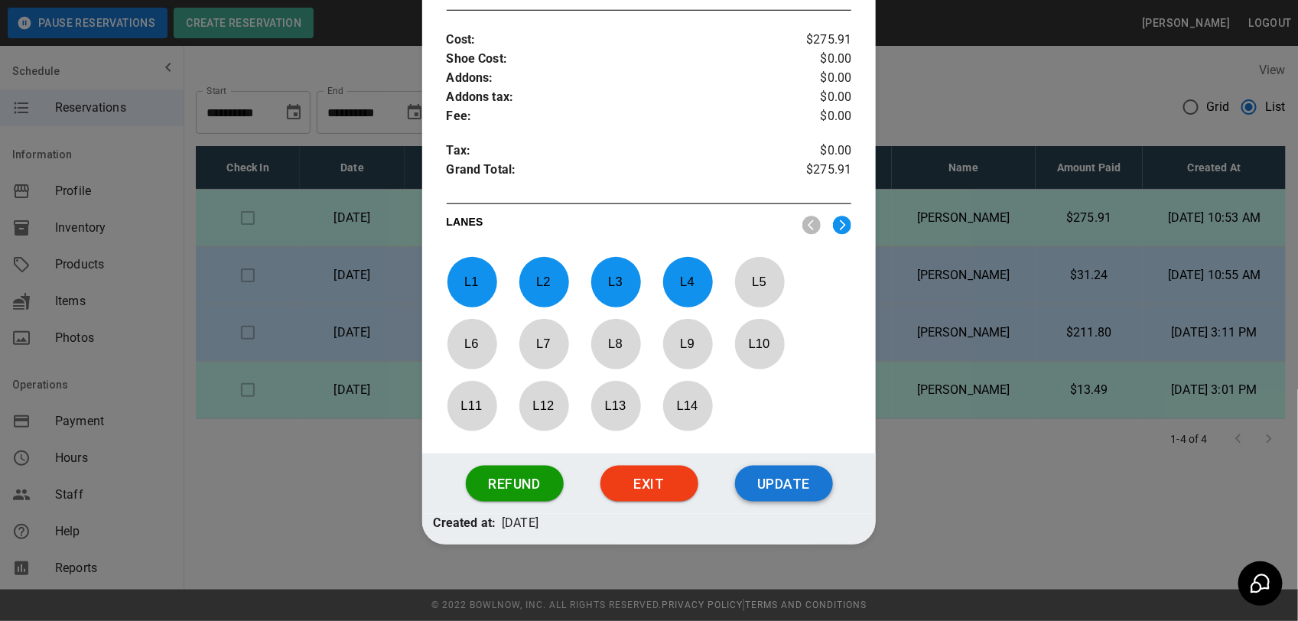
click at [780, 483] on button "Update" at bounding box center [784, 484] width 98 height 37
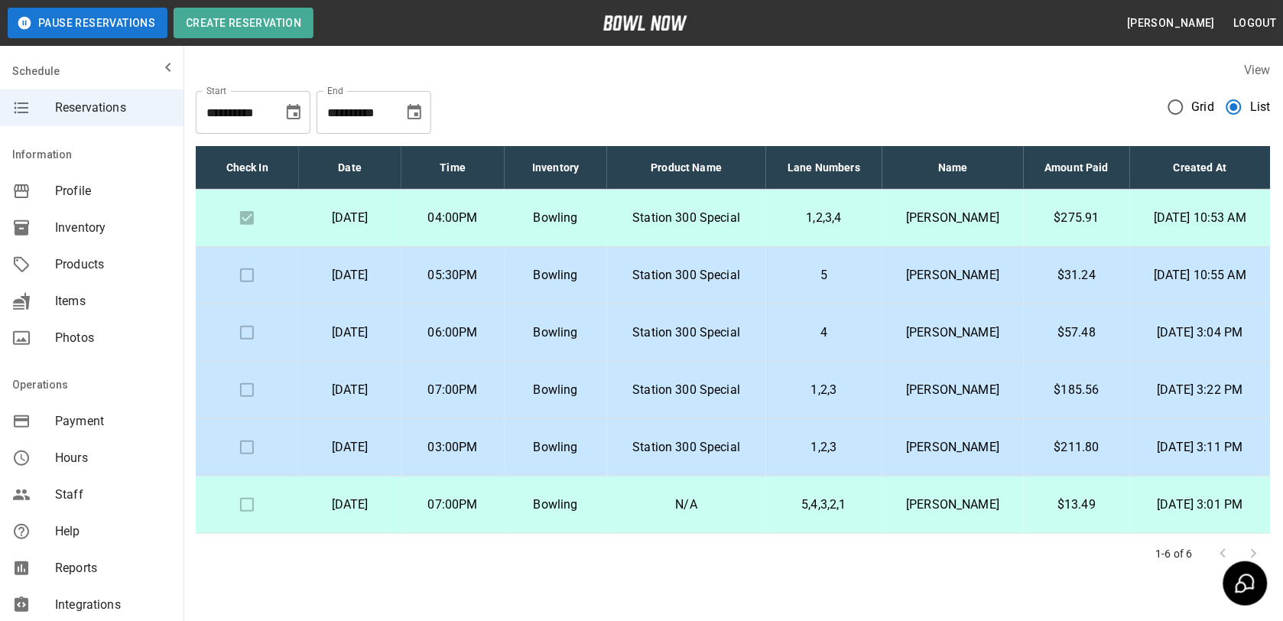
click at [704, 216] on p "Station 300 Special" at bounding box center [687, 218] width 135 height 18
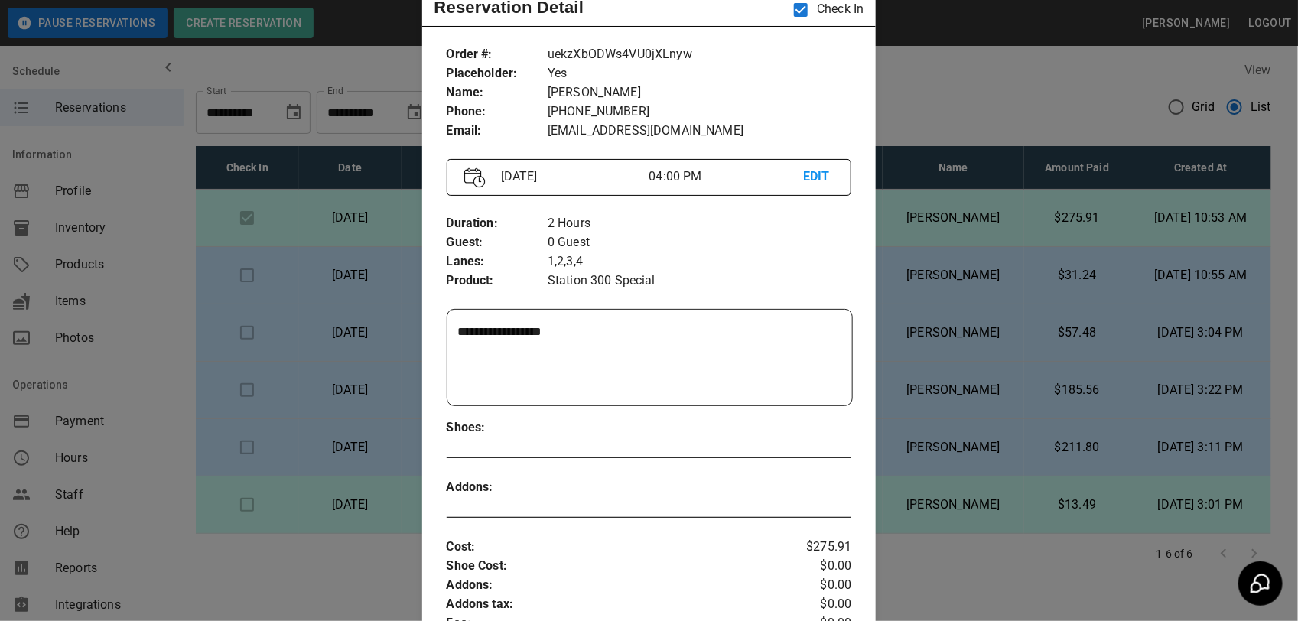
scroll to position [24, 0]
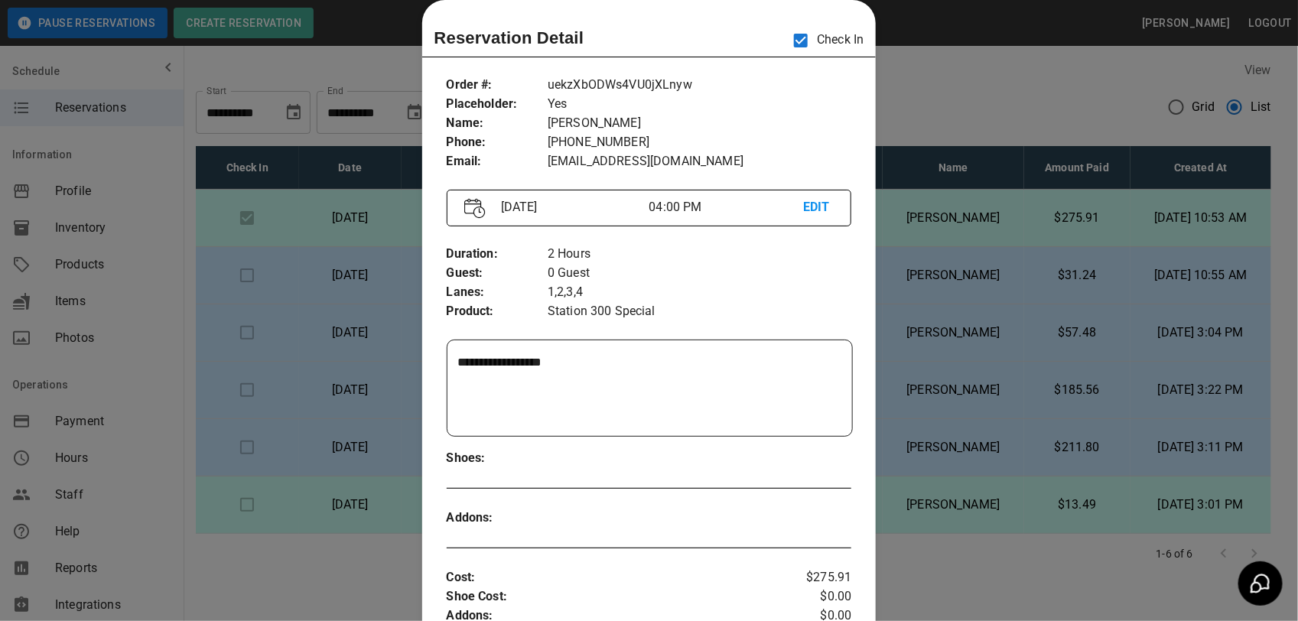
click at [995, 58] on div at bounding box center [649, 310] width 1298 height 621
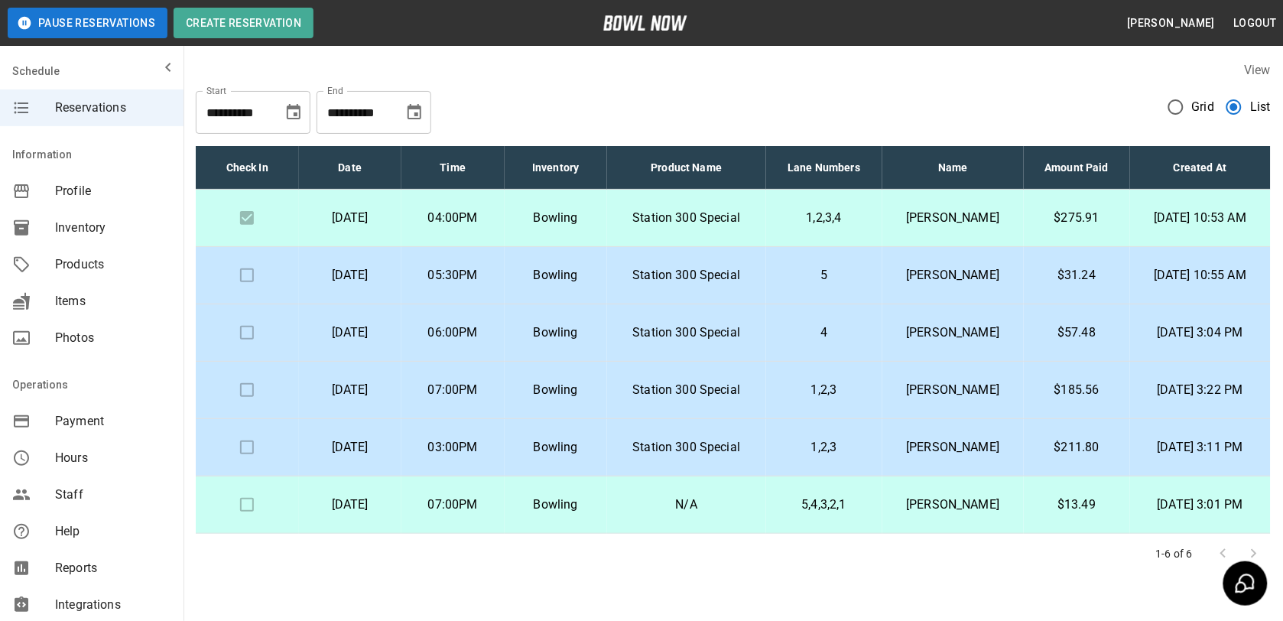
click at [817, 505] on p "5,4,3,2,1" at bounding box center [825, 505] width 92 height 18
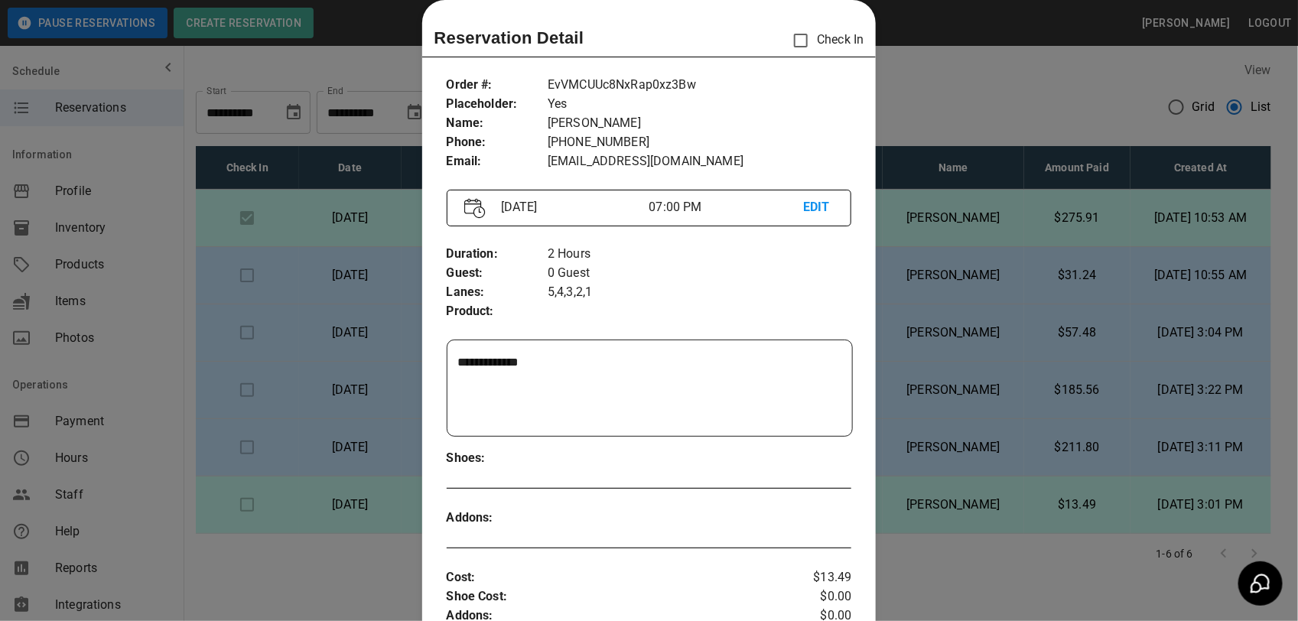
click at [992, 551] on div at bounding box center [649, 310] width 1298 height 621
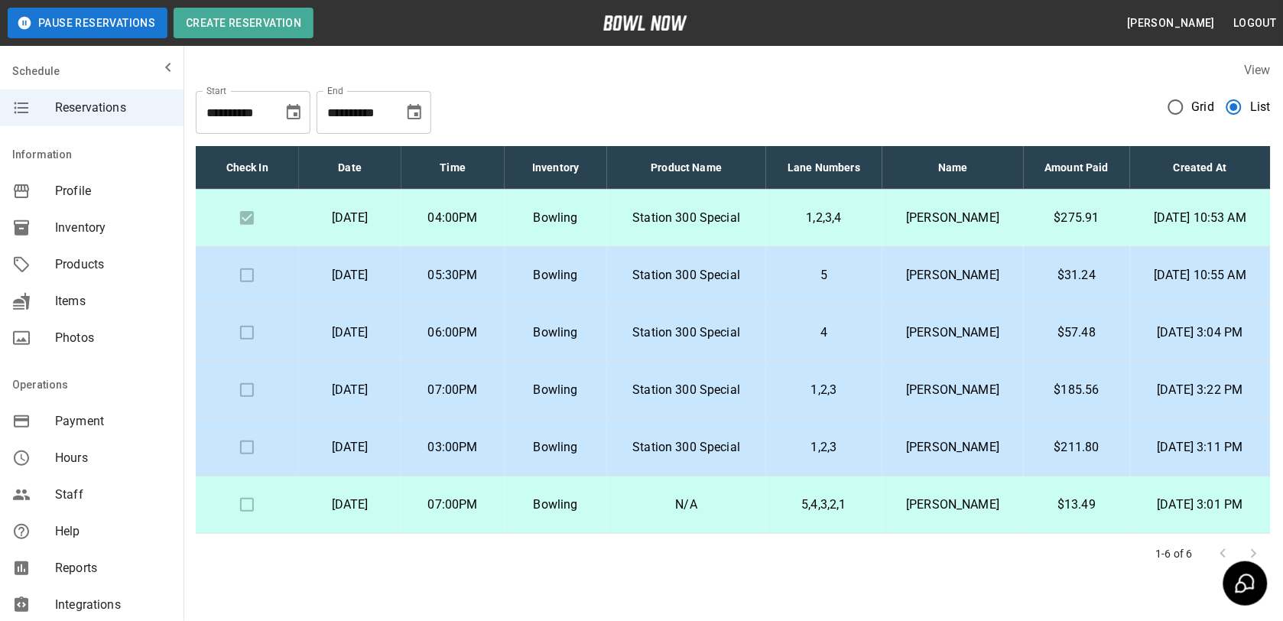
click at [1052, 402] on td "$185.56" at bounding box center [1077, 390] width 106 height 57
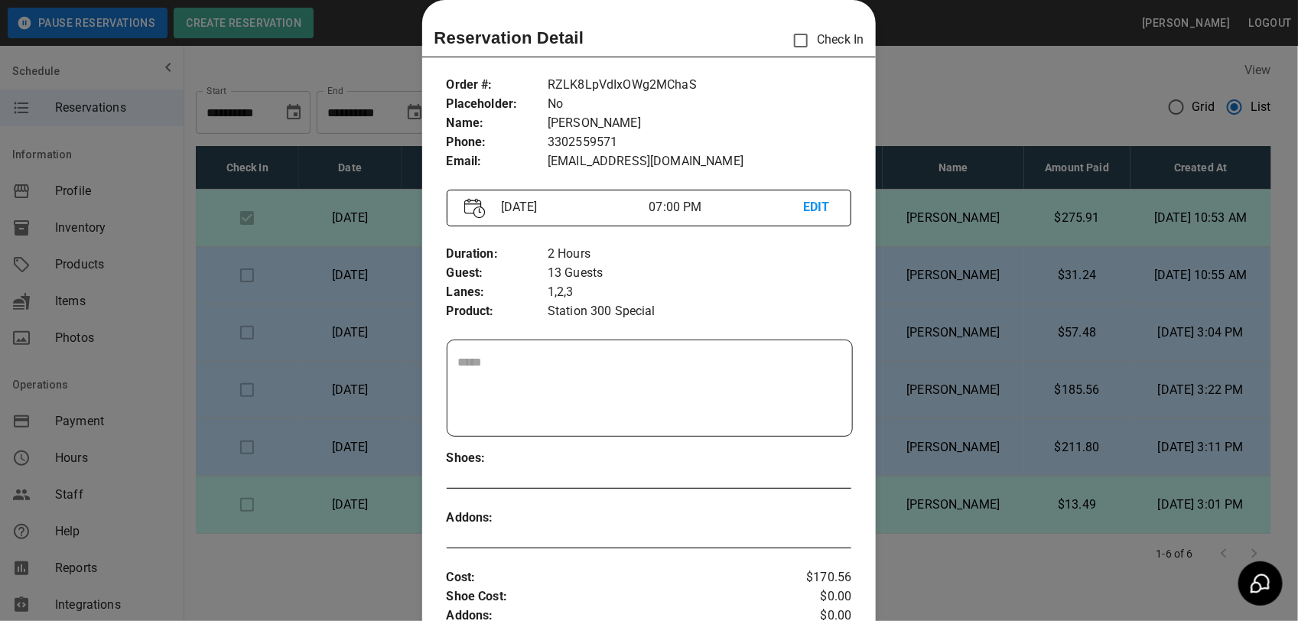
click at [1014, 414] on div at bounding box center [649, 310] width 1298 height 621
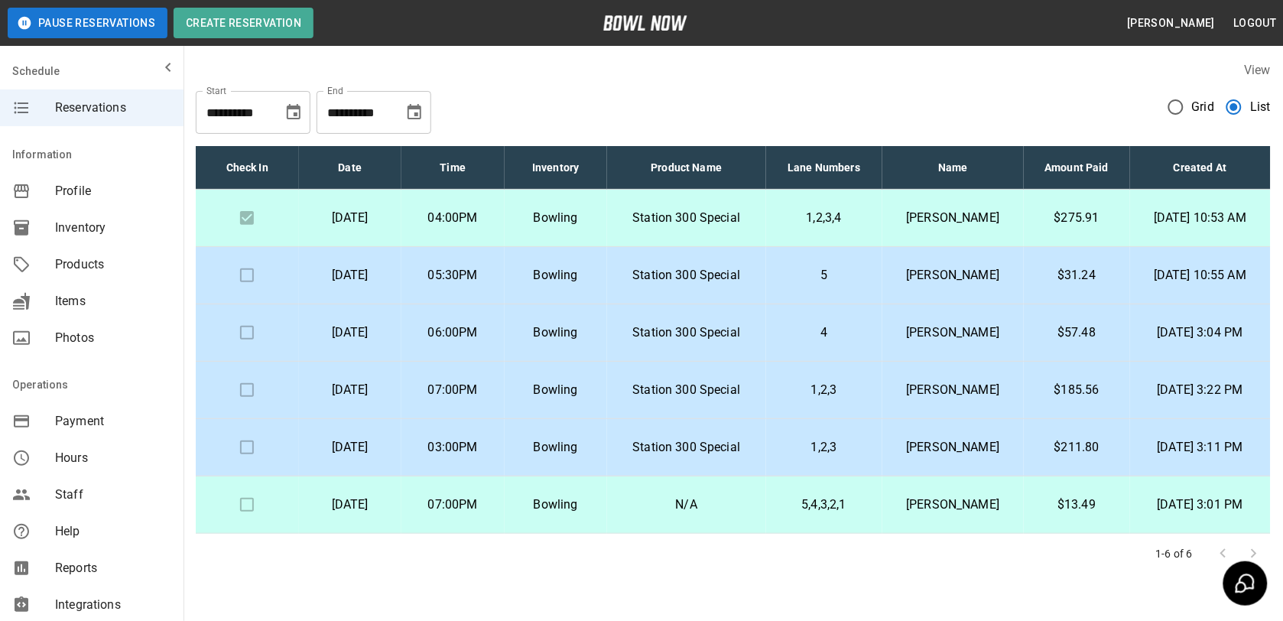
click at [86, 25] on button "Pause Reservations" at bounding box center [88, 23] width 160 height 31
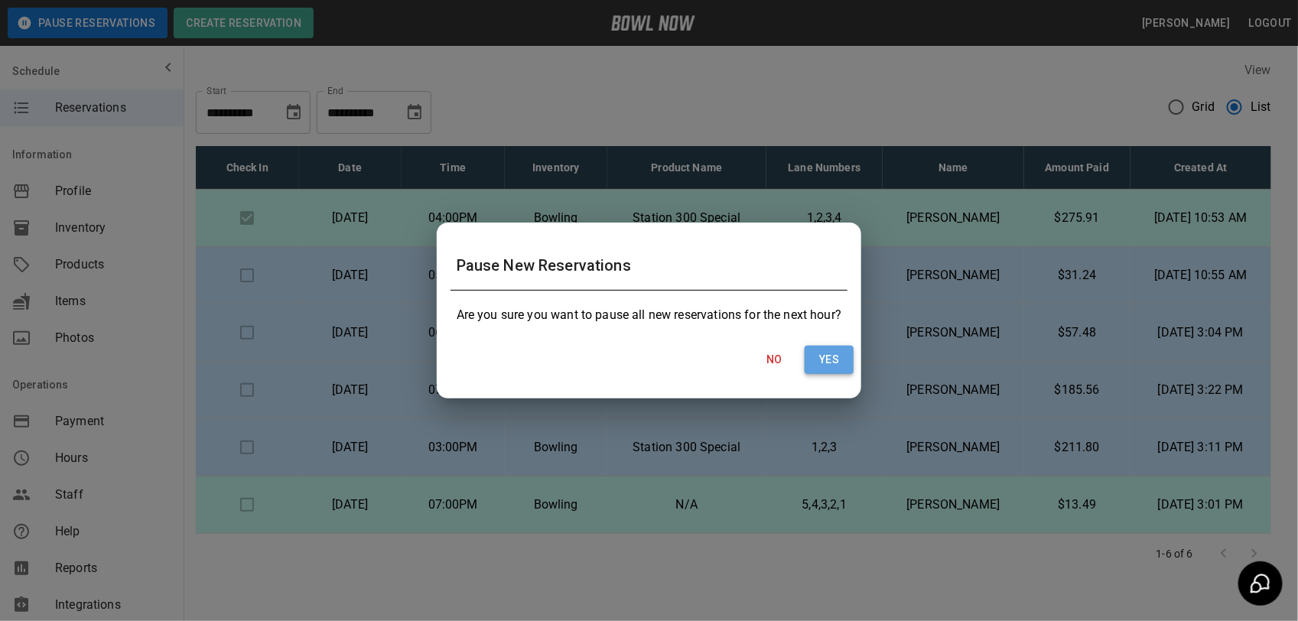
click at [837, 346] on button "Yes" at bounding box center [829, 360] width 49 height 28
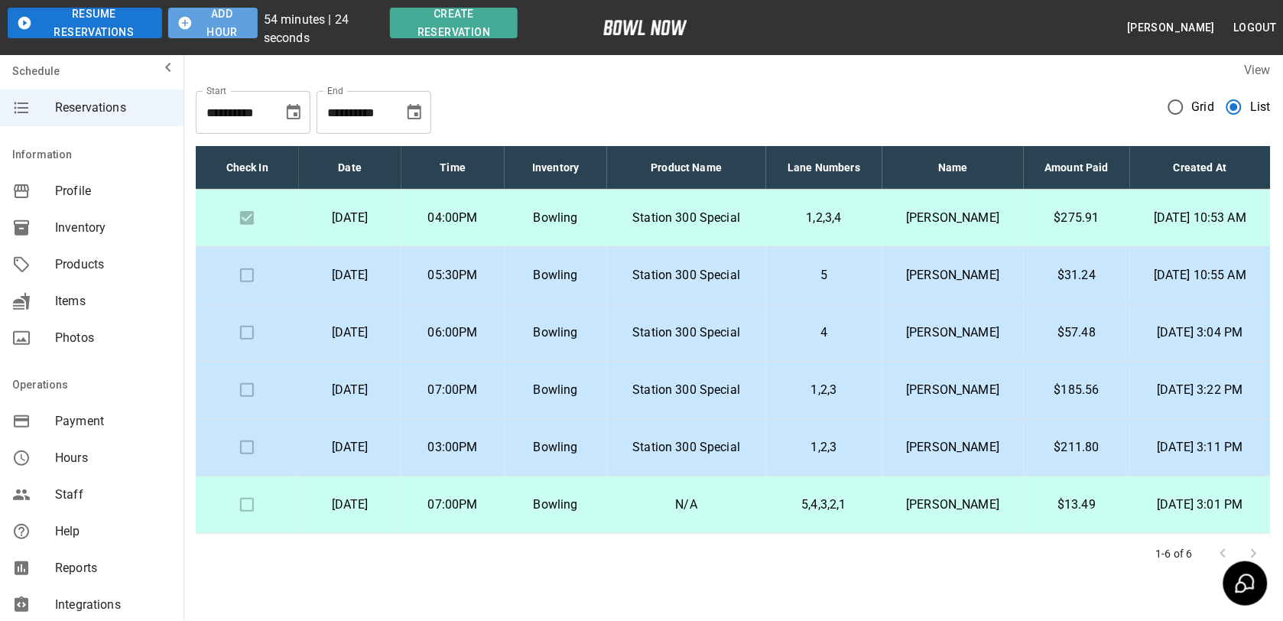
click at [232, 37] on button "Add Hour" at bounding box center [212, 23] width 89 height 31
click at [231, 37] on button "Add Hour" at bounding box center [212, 23] width 89 height 31
click at [231, 37] on button "Add Hour" at bounding box center [196, 23] width 83 height 31
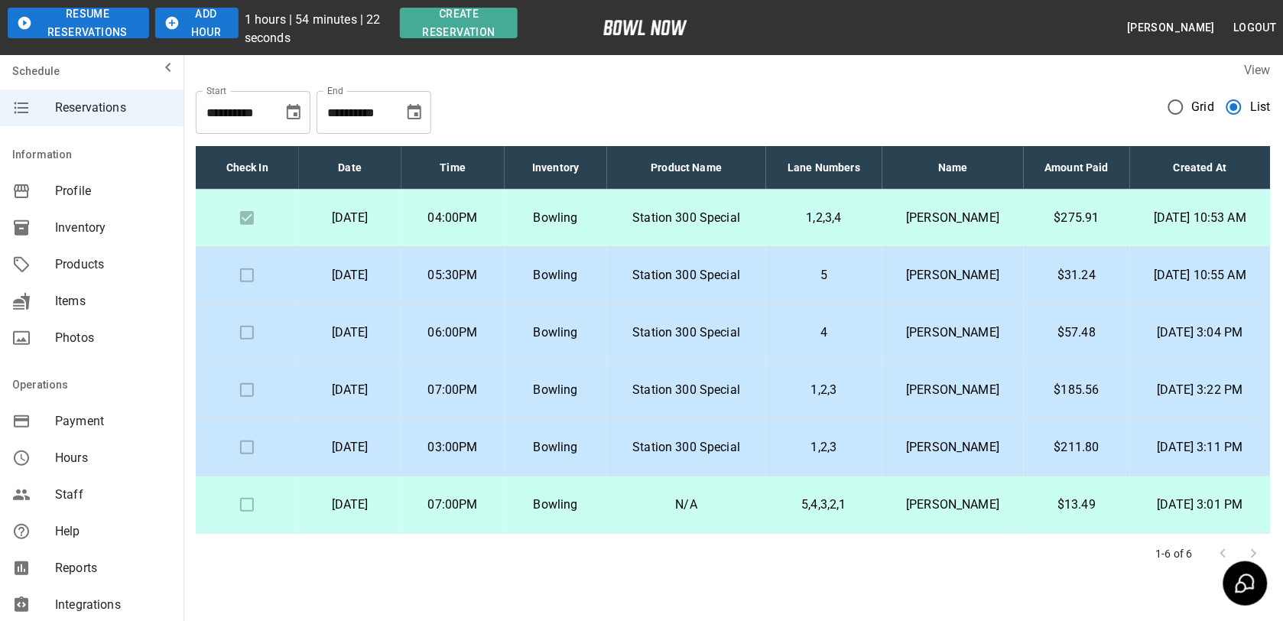
click at [231, 37] on button "Add Hour" at bounding box center [196, 23] width 83 height 31
click at [223, 36] on button "Add Hour" at bounding box center [196, 23] width 83 height 31
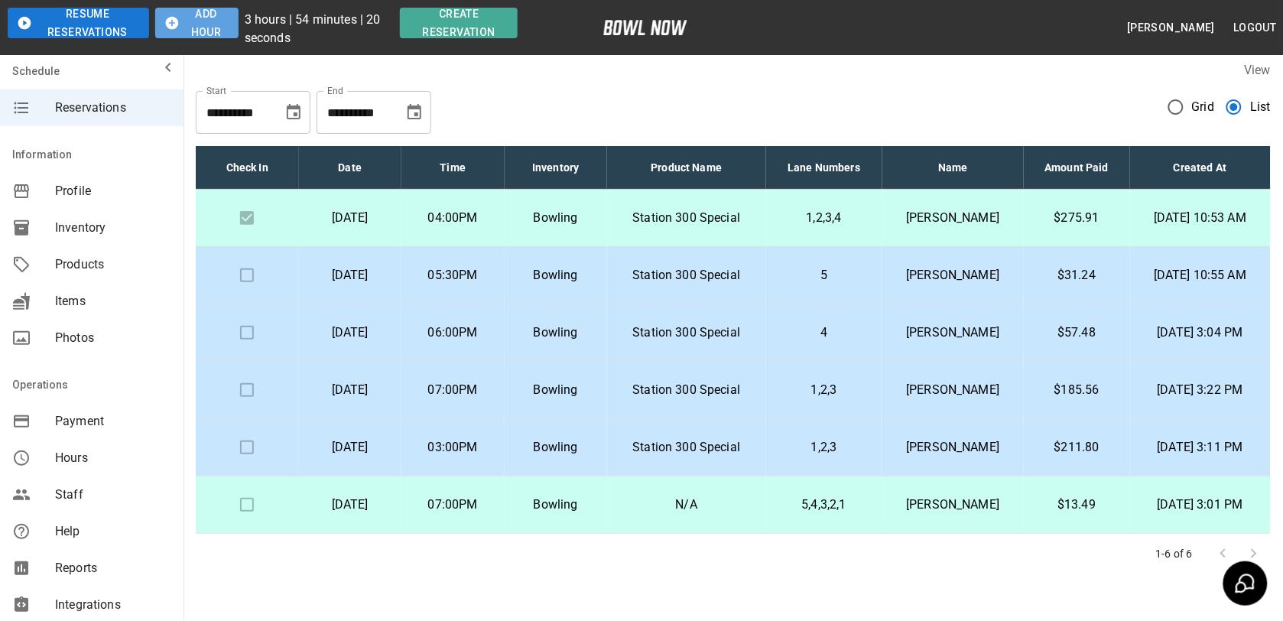
click at [223, 36] on button "Add Hour" at bounding box center [196, 23] width 83 height 31
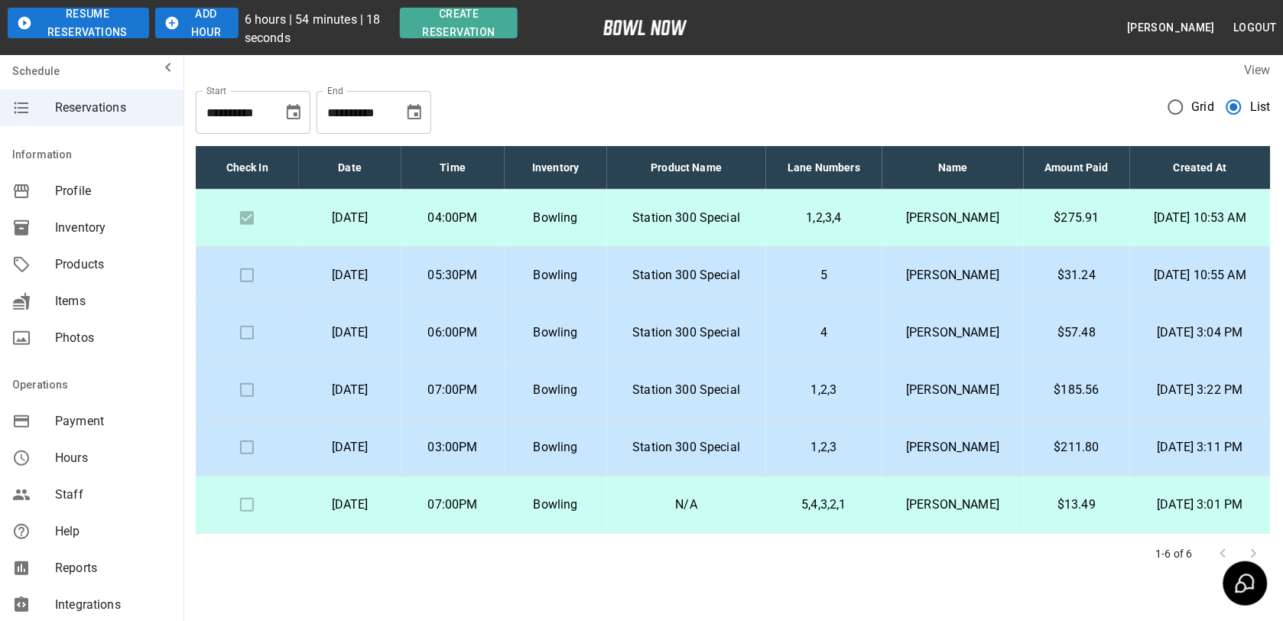
click at [613, 83] on div "**********" at bounding box center [733, 106] width 1075 height 55
click at [681, 220] on p "Station 300 Special" at bounding box center [687, 218] width 135 height 18
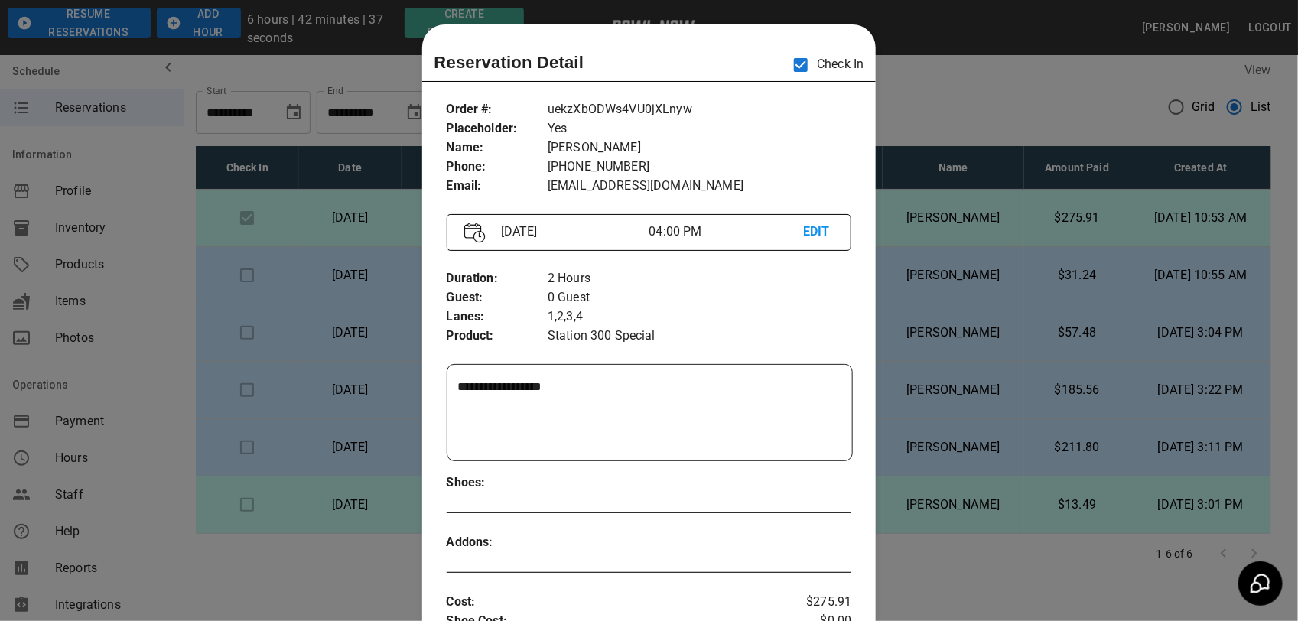
scroll to position [24, 0]
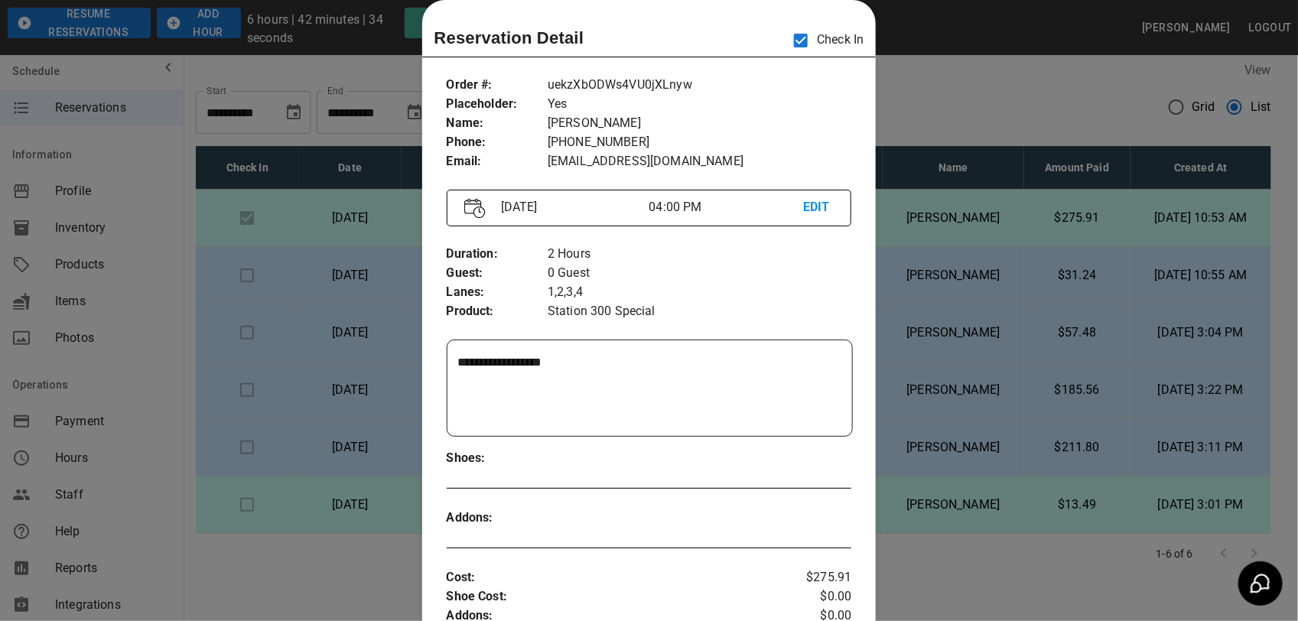
click at [975, 111] on div at bounding box center [649, 310] width 1298 height 621
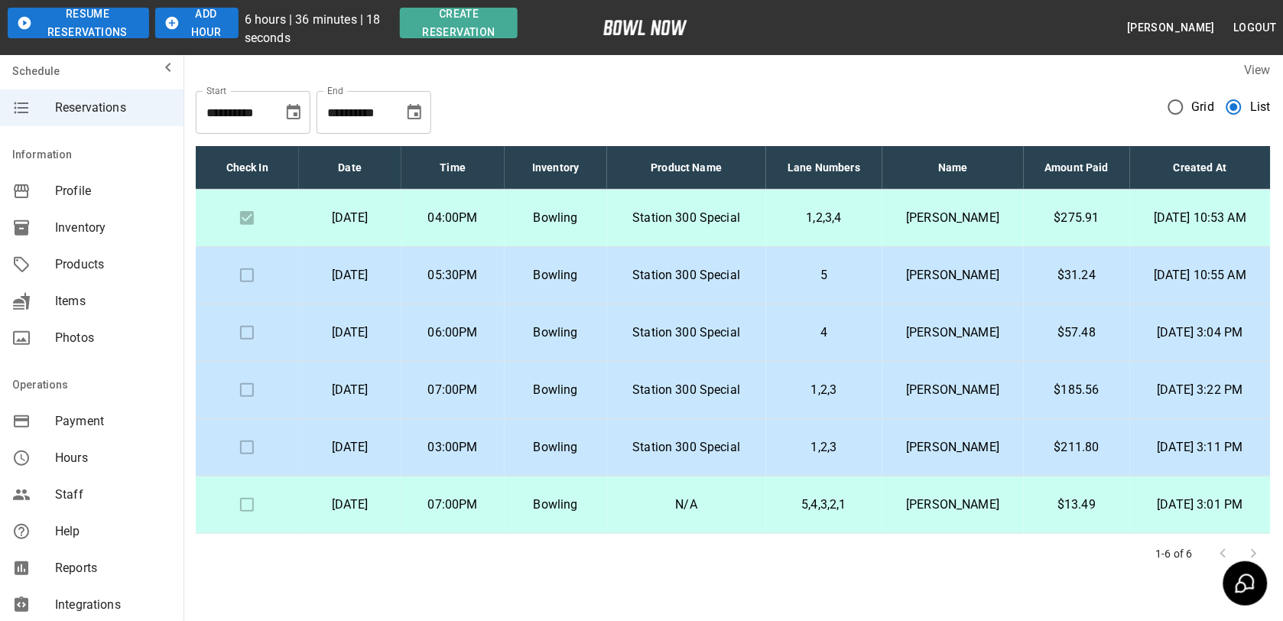
click at [482, 276] on p "05:30PM" at bounding box center [453, 275] width 79 height 18
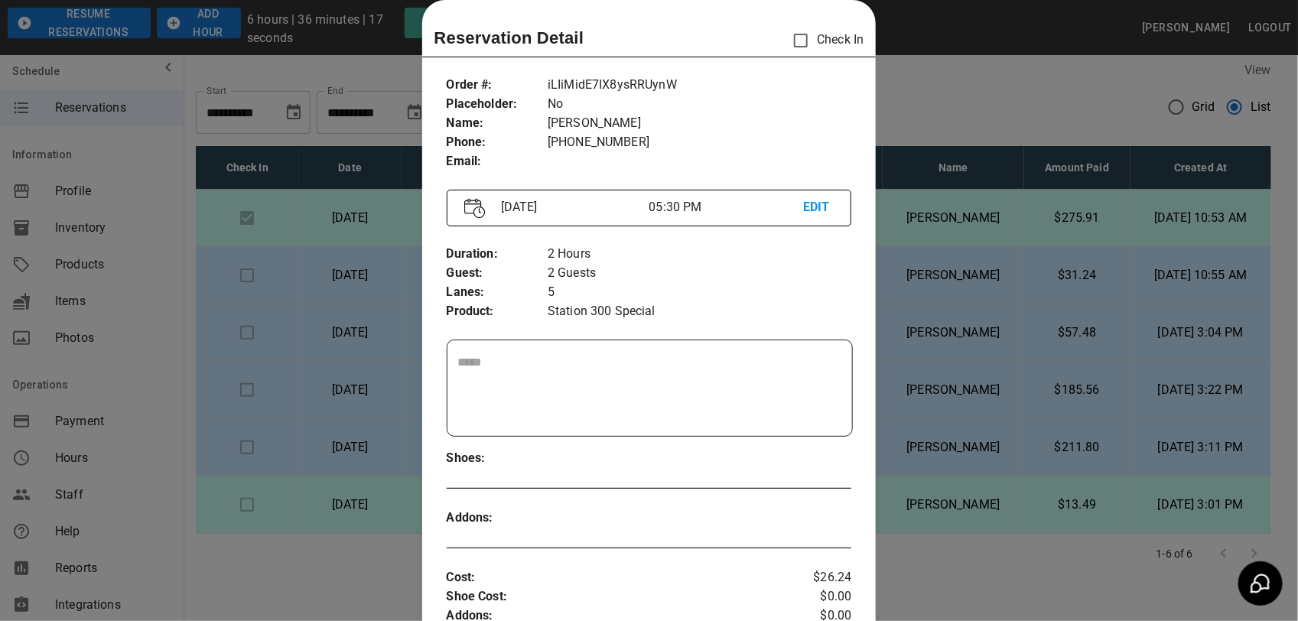
click at [906, 81] on div at bounding box center [649, 310] width 1298 height 621
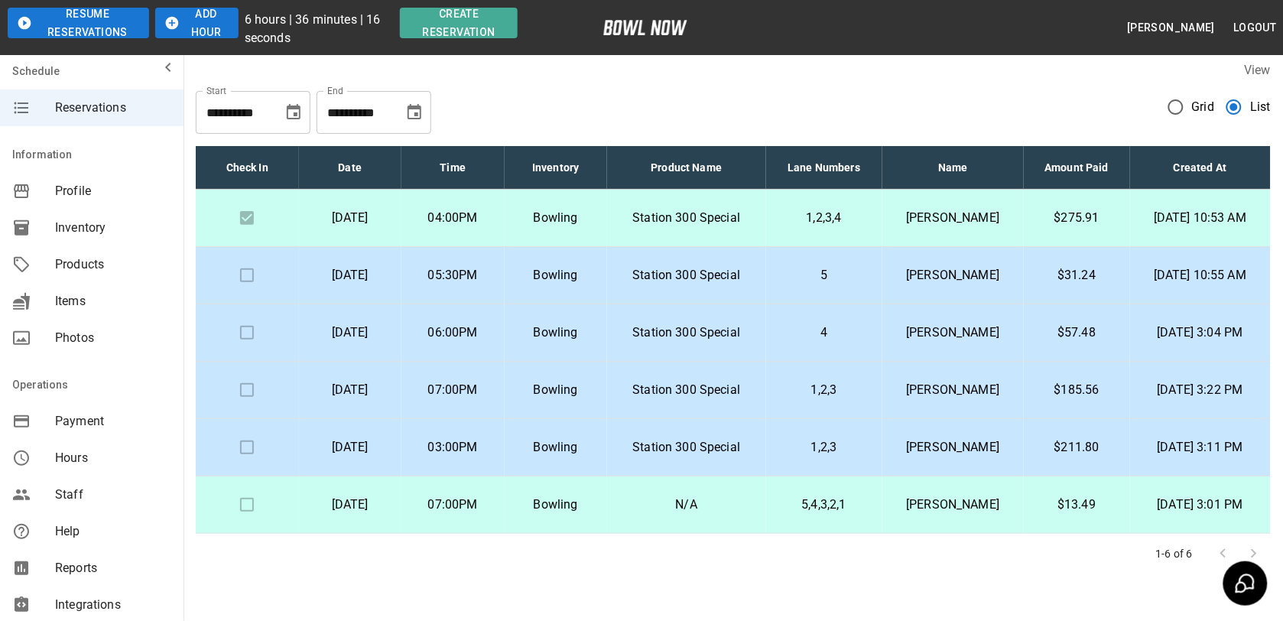
click at [808, 333] on p "4" at bounding box center [825, 333] width 92 height 18
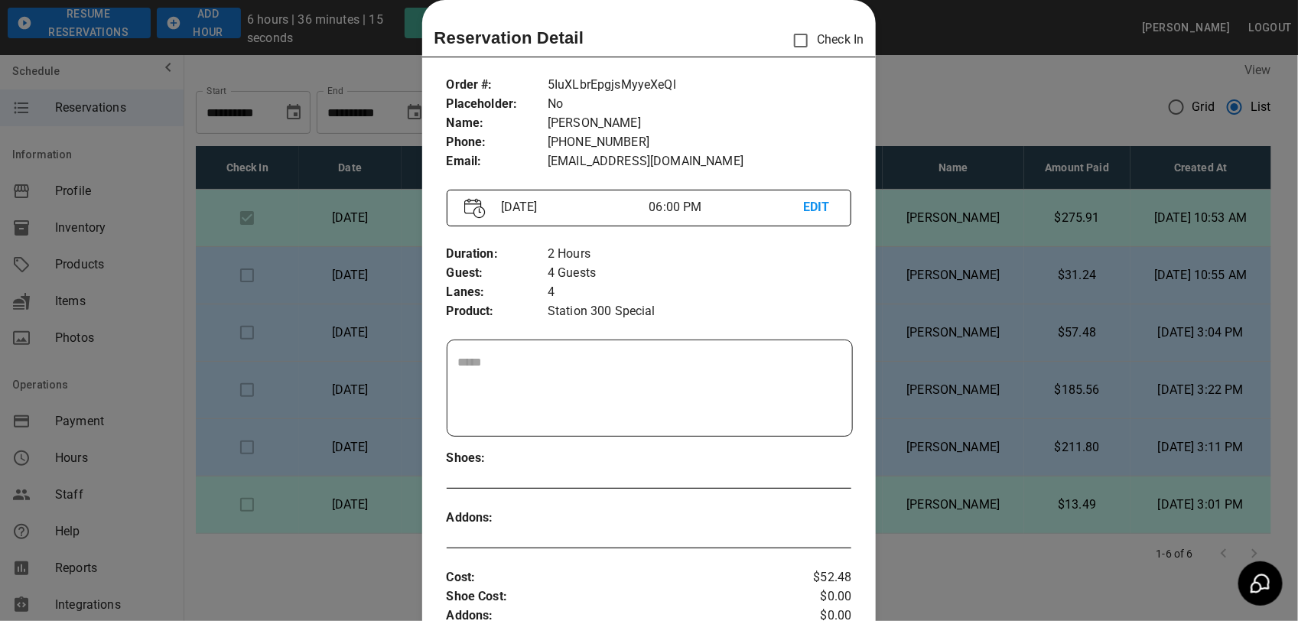
click at [908, 96] on div at bounding box center [649, 310] width 1298 height 621
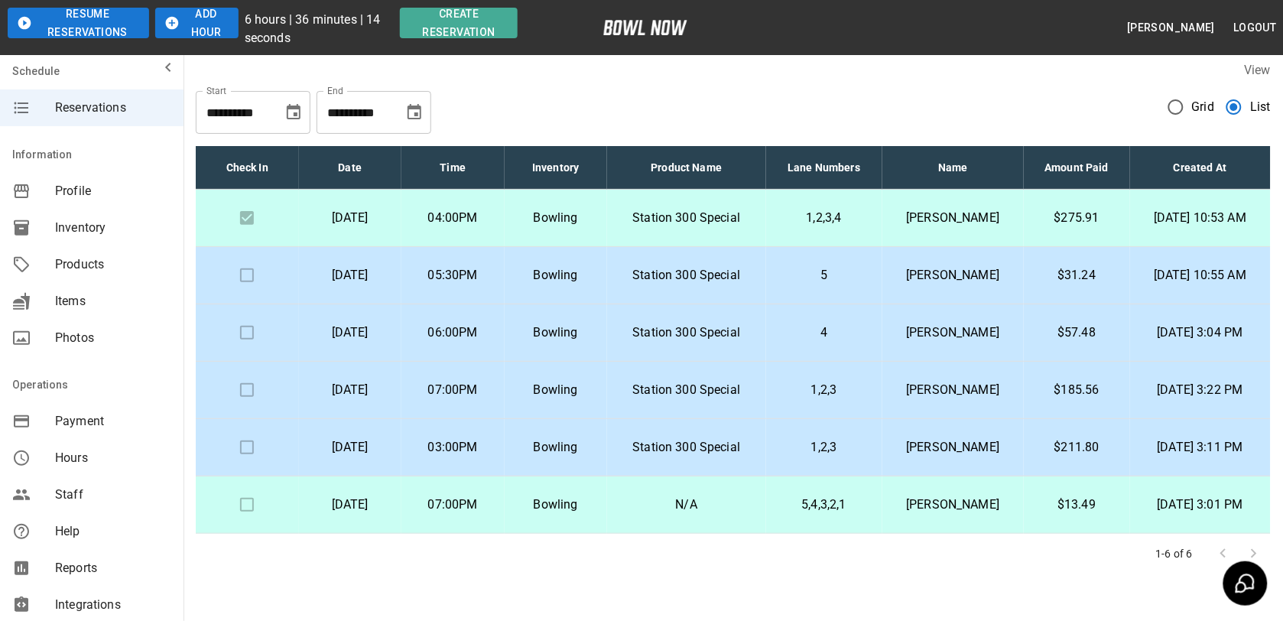
click at [883, 381] on td "Dwight Millirons" at bounding box center [953, 390] width 141 height 57
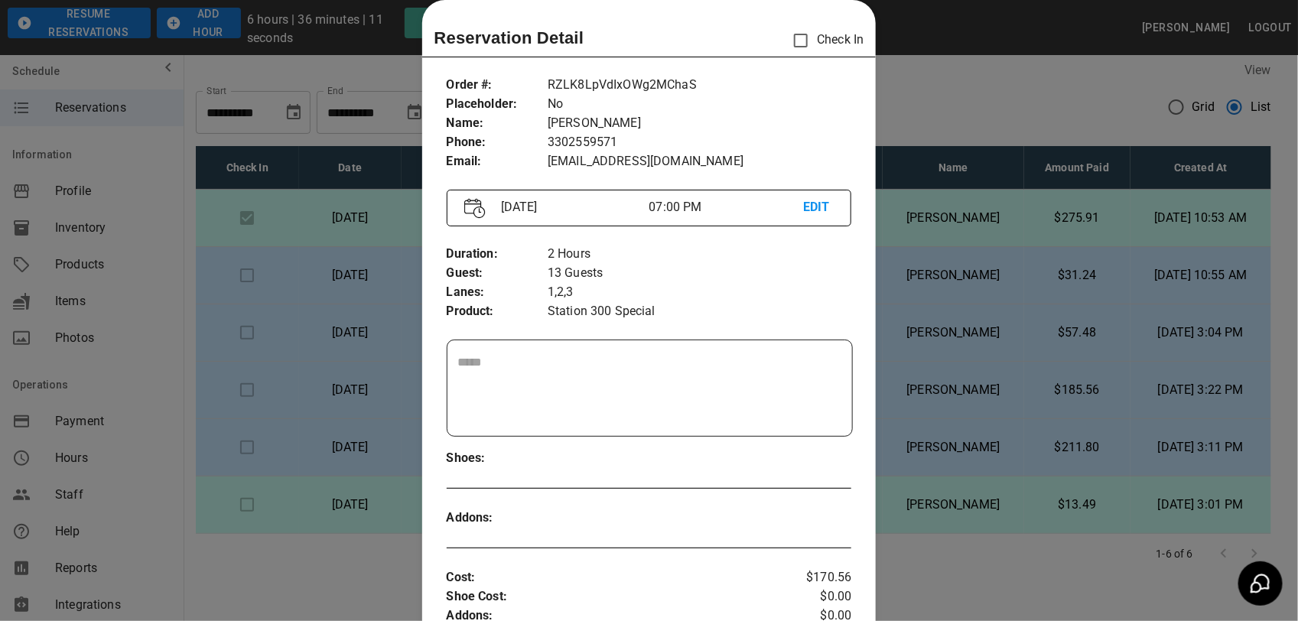
click at [974, 99] on div at bounding box center [649, 310] width 1298 height 621
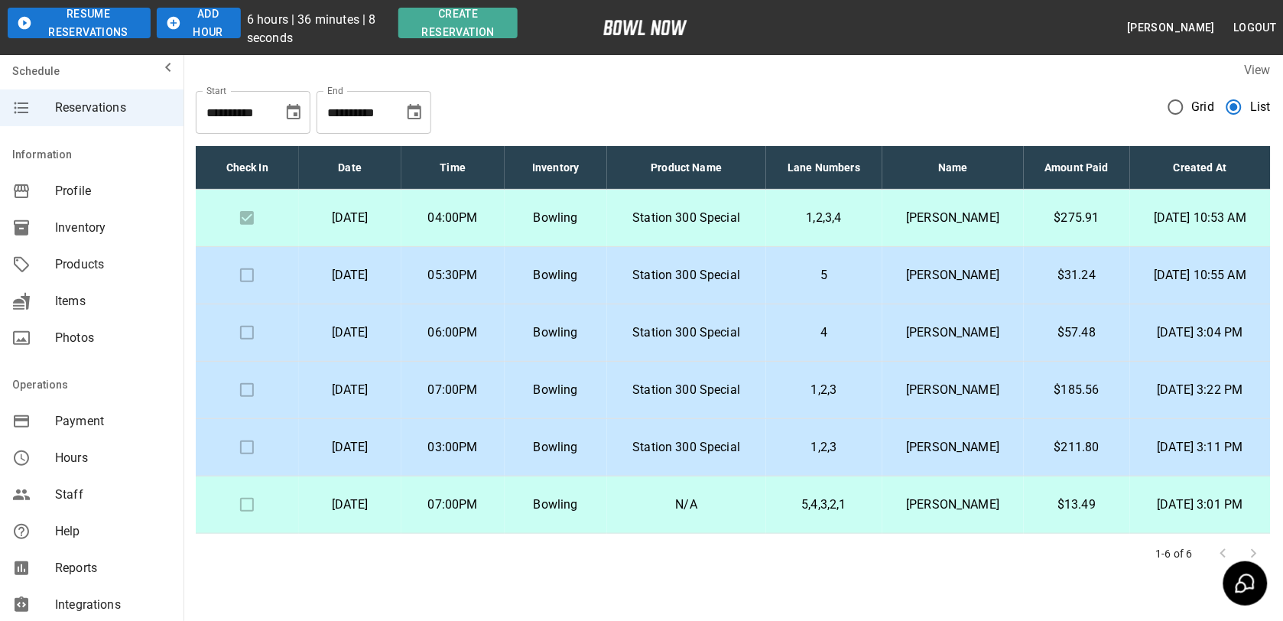
click at [857, 404] on td "1,2,3" at bounding box center [824, 390] width 116 height 57
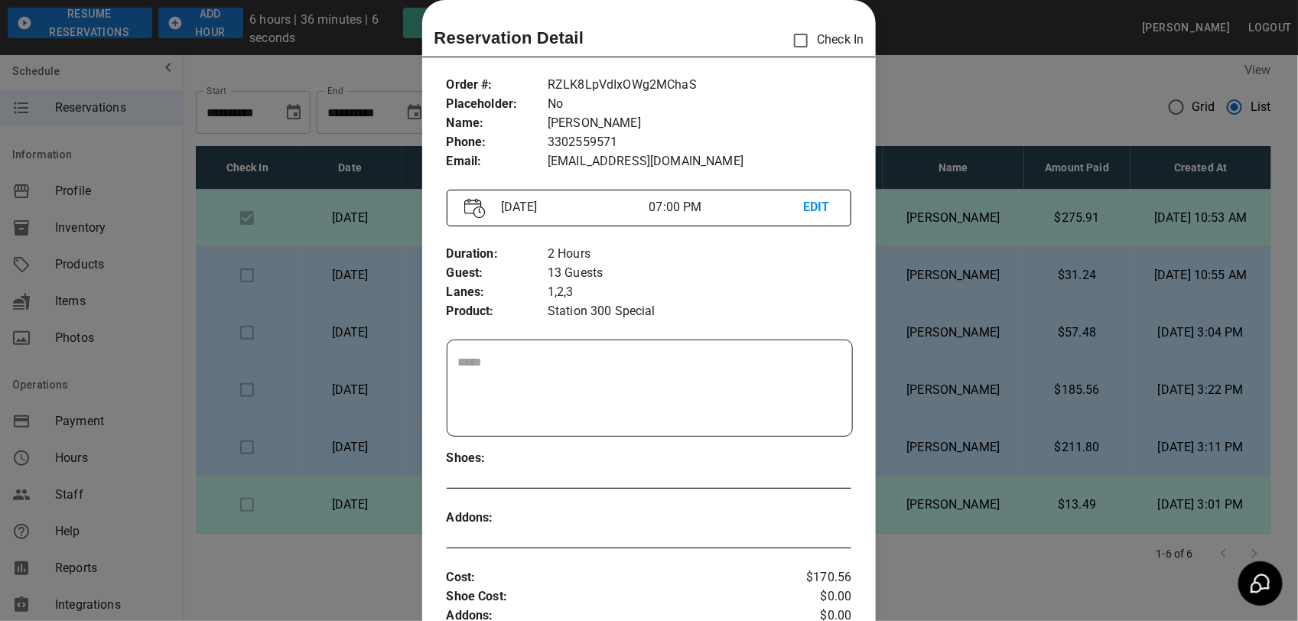
click at [930, 120] on div at bounding box center [649, 310] width 1298 height 621
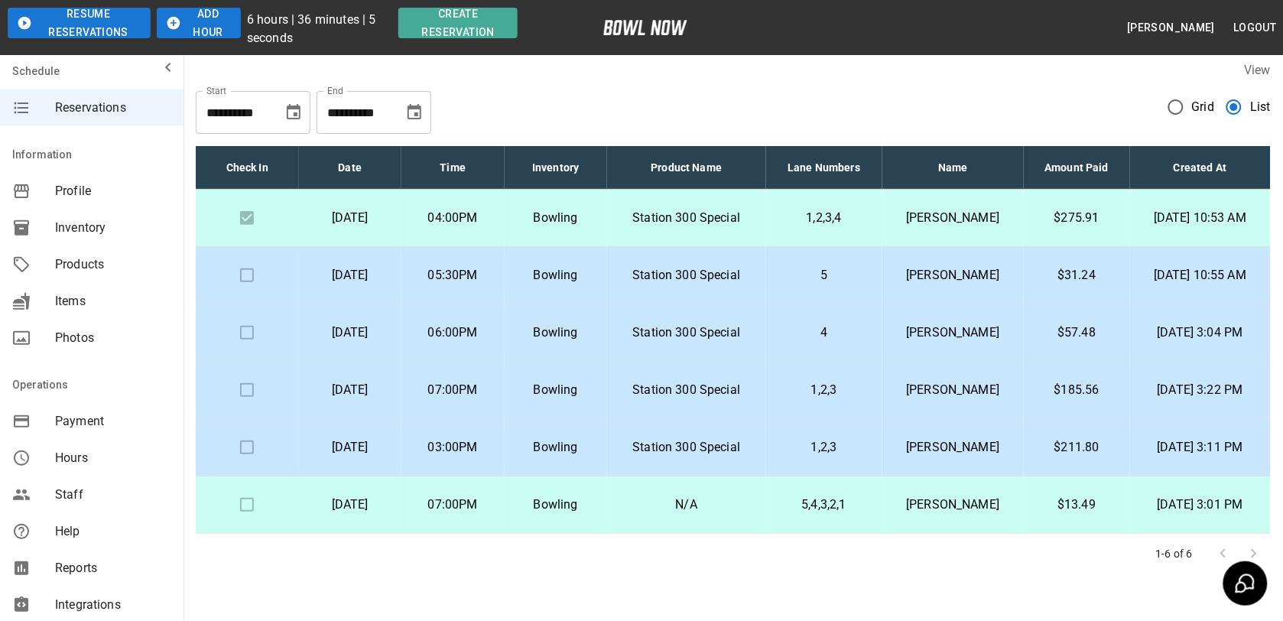
click at [687, 213] on p "Station 300 Special" at bounding box center [687, 218] width 135 height 18
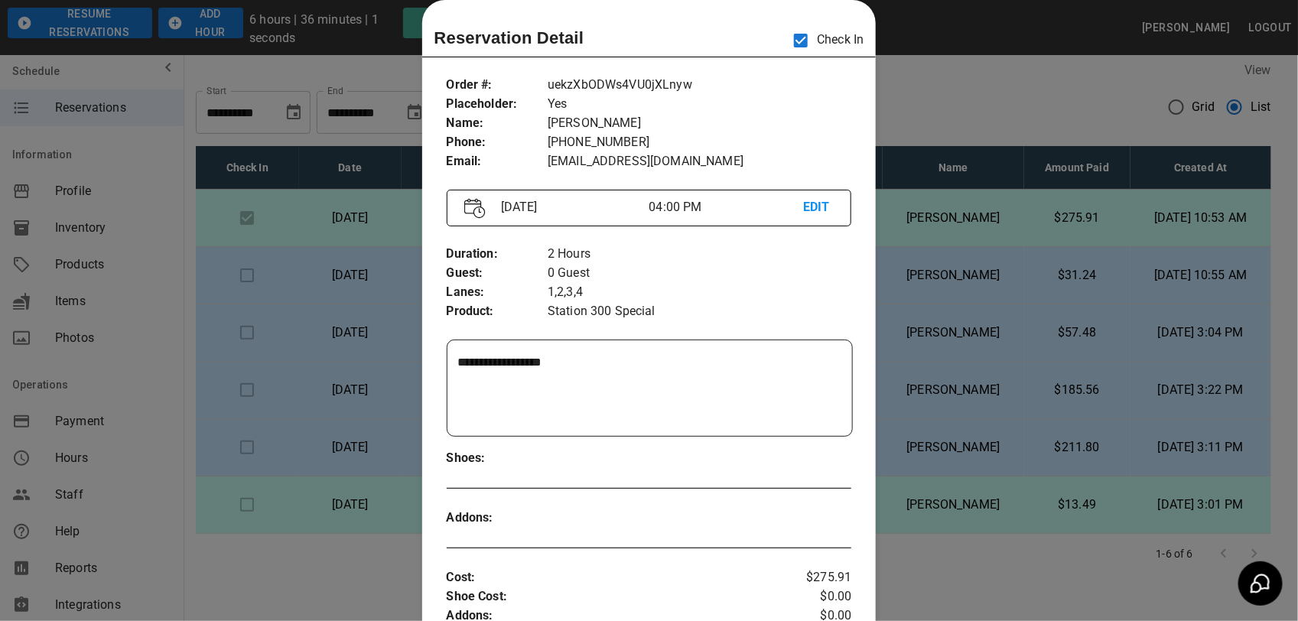
click at [919, 128] on div at bounding box center [649, 310] width 1298 height 621
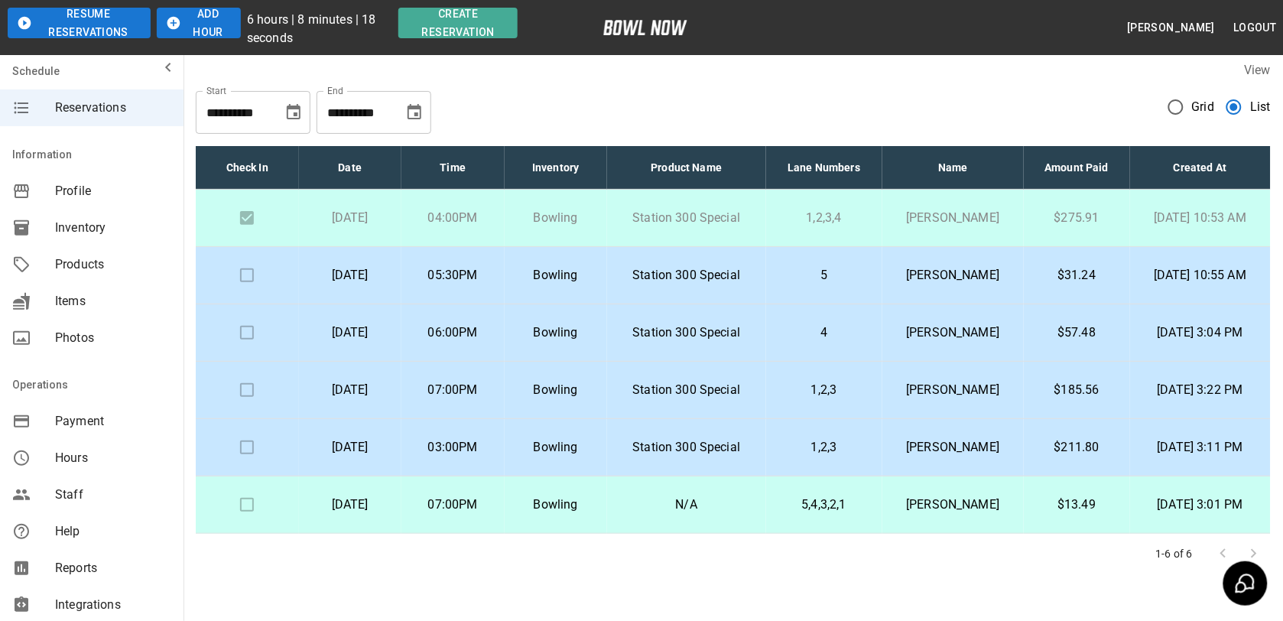
click at [836, 264] on td "5" at bounding box center [824, 275] width 116 height 57
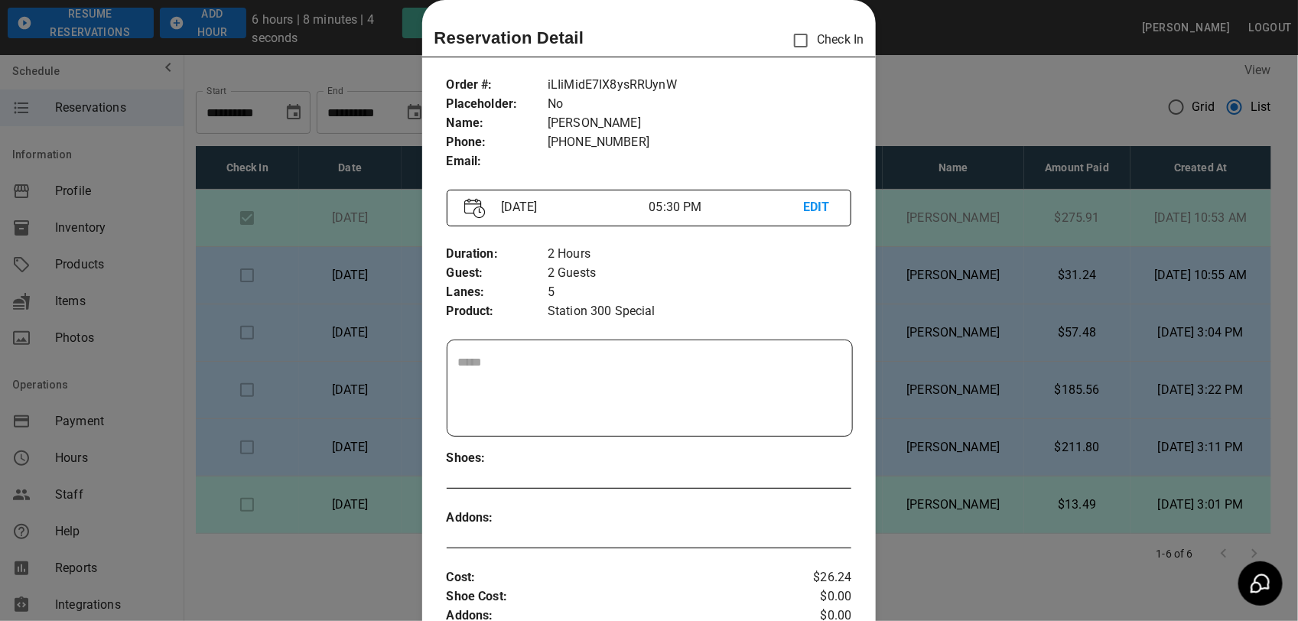
click at [889, 134] on div at bounding box center [649, 310] width 1298 height 621
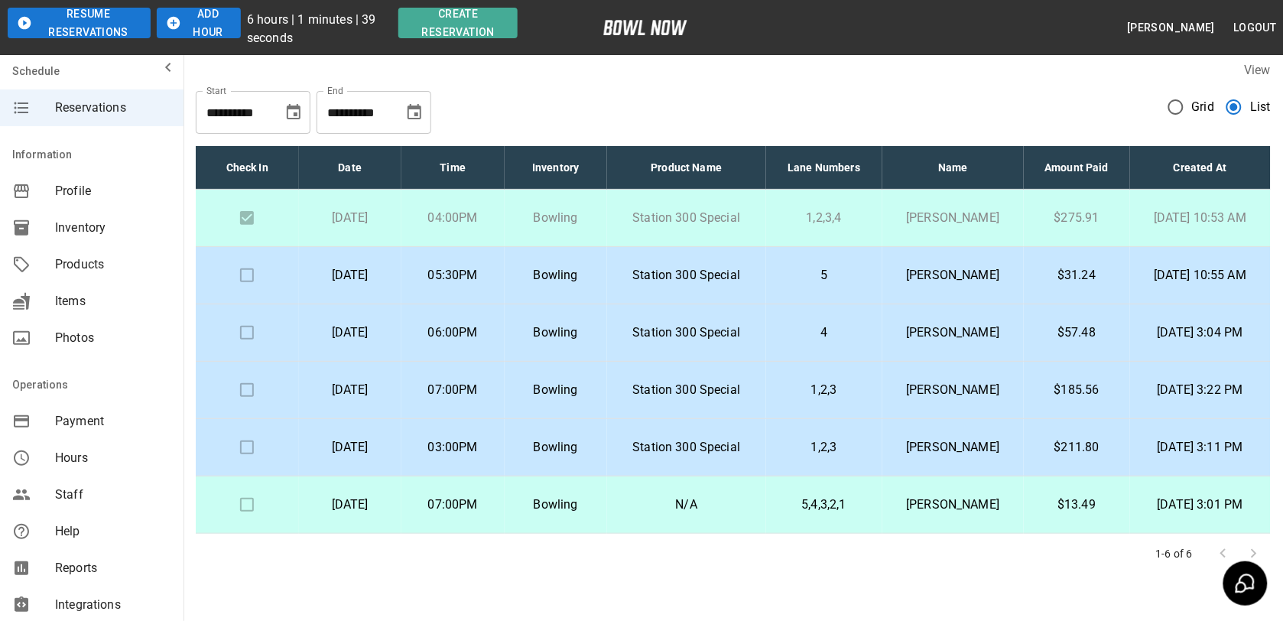
click at [770, 279] on td "5" at bounding box center [824, 275] width 116 height 57
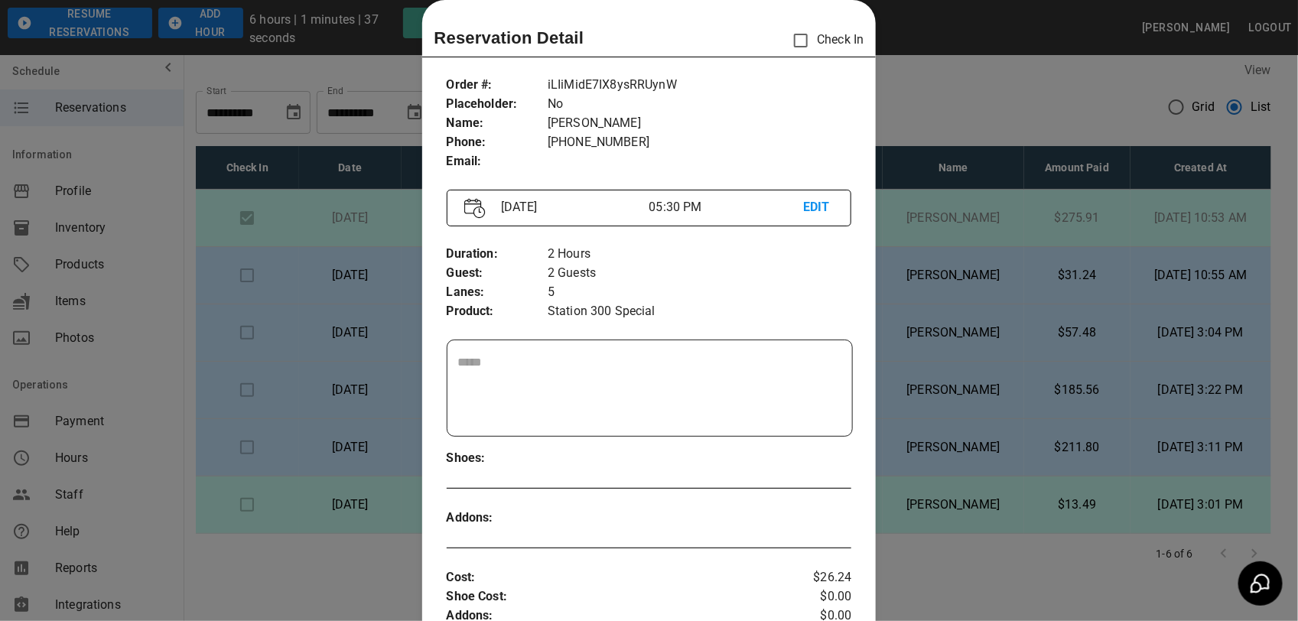
click at [943, 63] on div at bounding box center [649, 310] width 1298 height 621
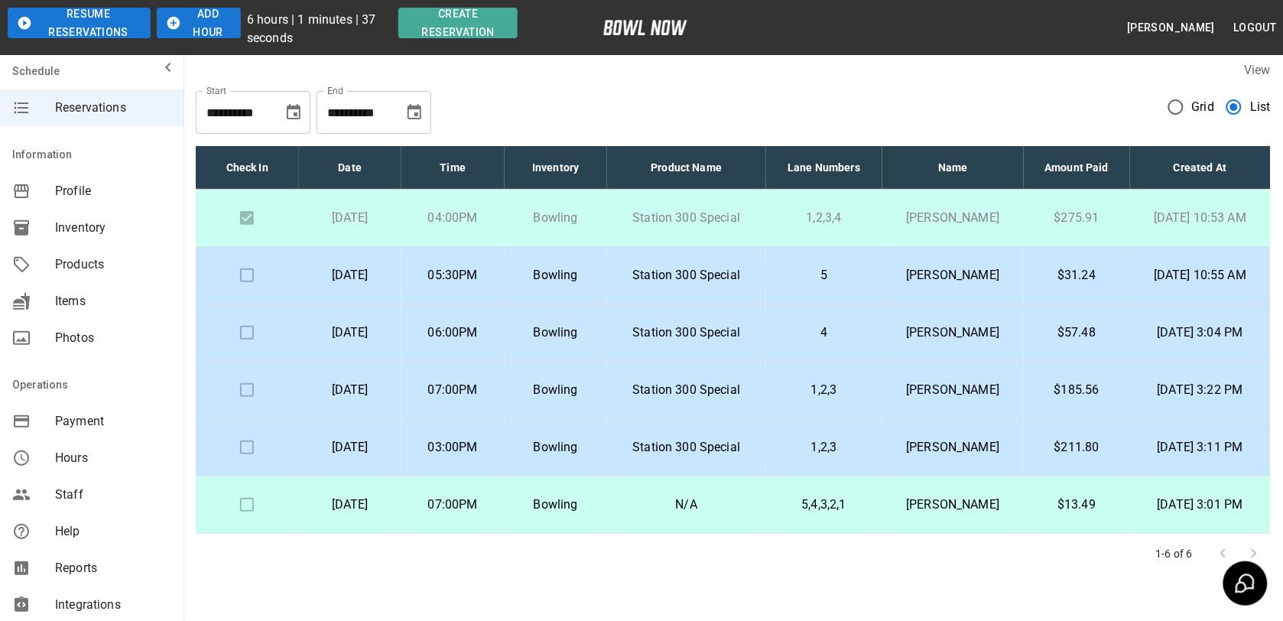
click at [743, 325] on p "Station 300 Special" at bounding box center [687, 333] width 135 height 18
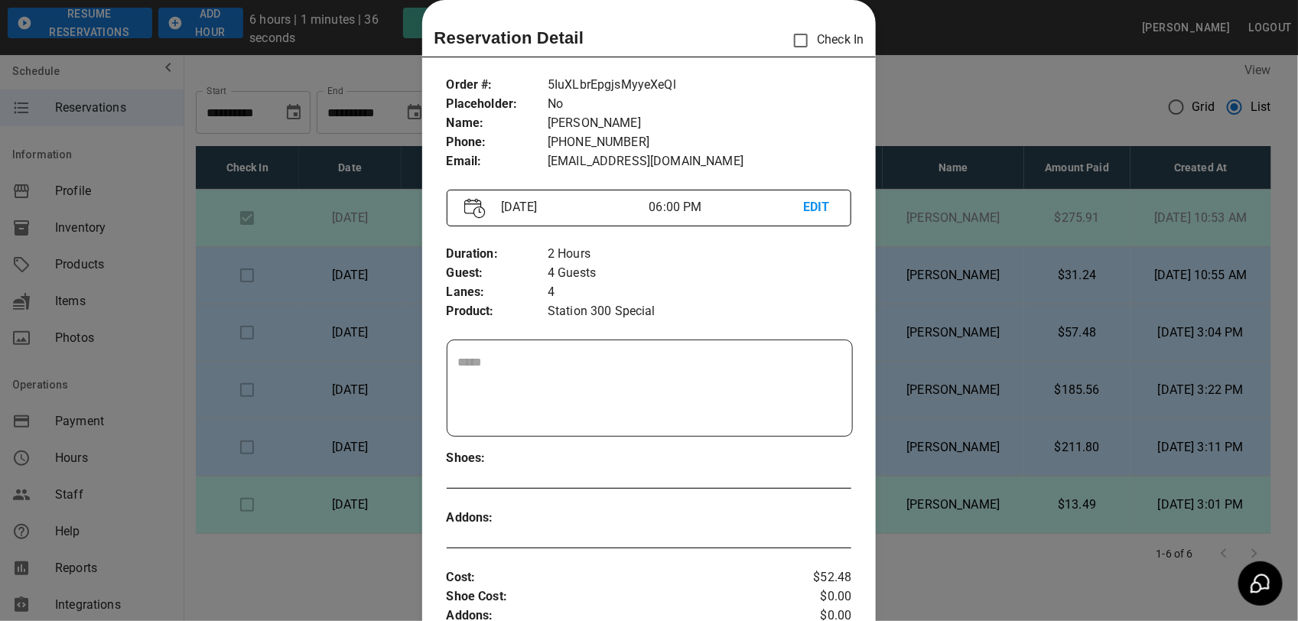
click at [873, 96] on div at bounding box center [649, 310] width 1298 height 621
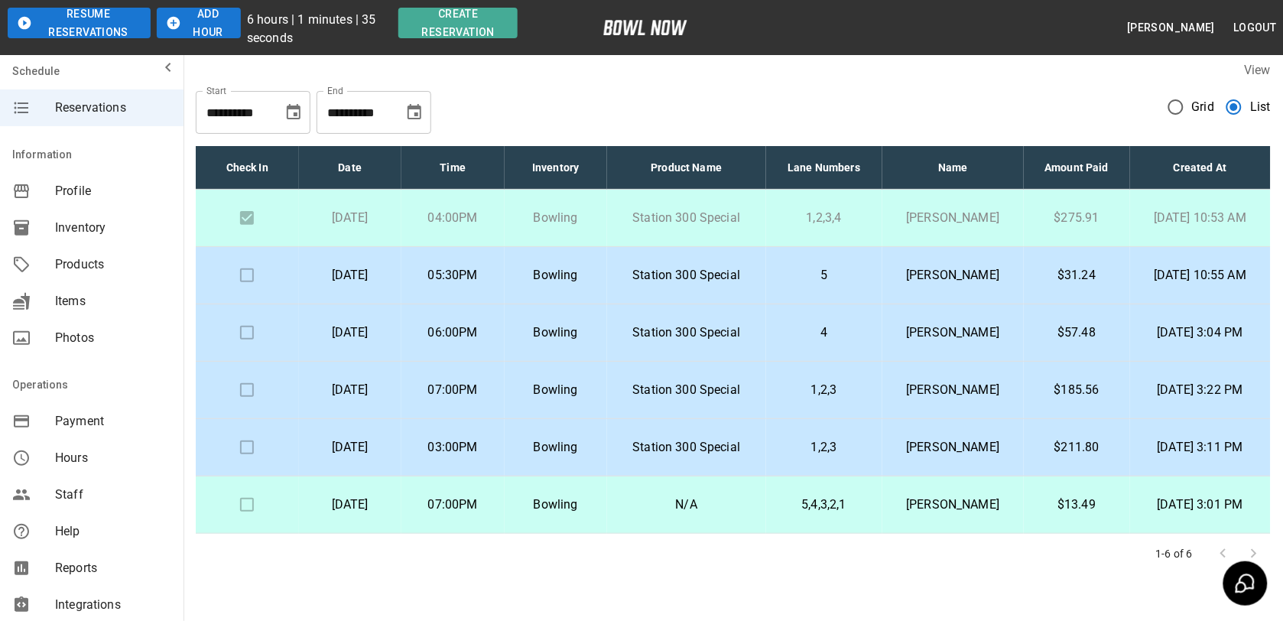
click at [819, 377] on td "1,2,3" at bounding box center [824, 390] width 116 height 57
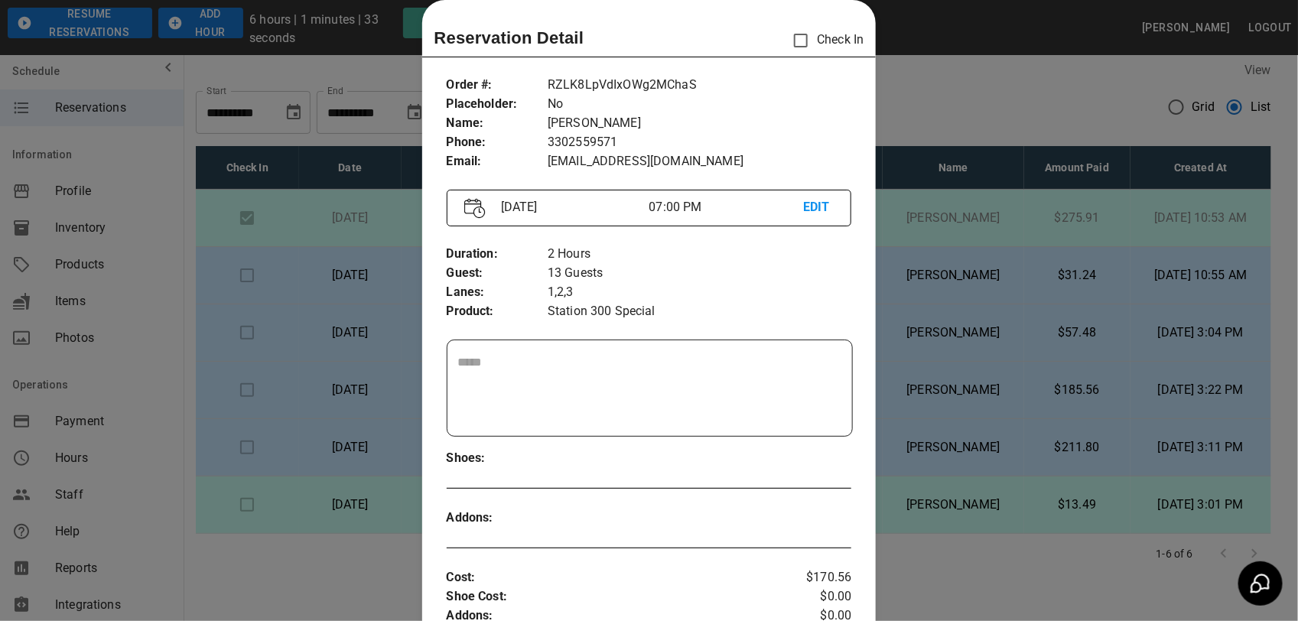
click at [949, 93] on div at bounding box center [649, 310] width 1298 height 621
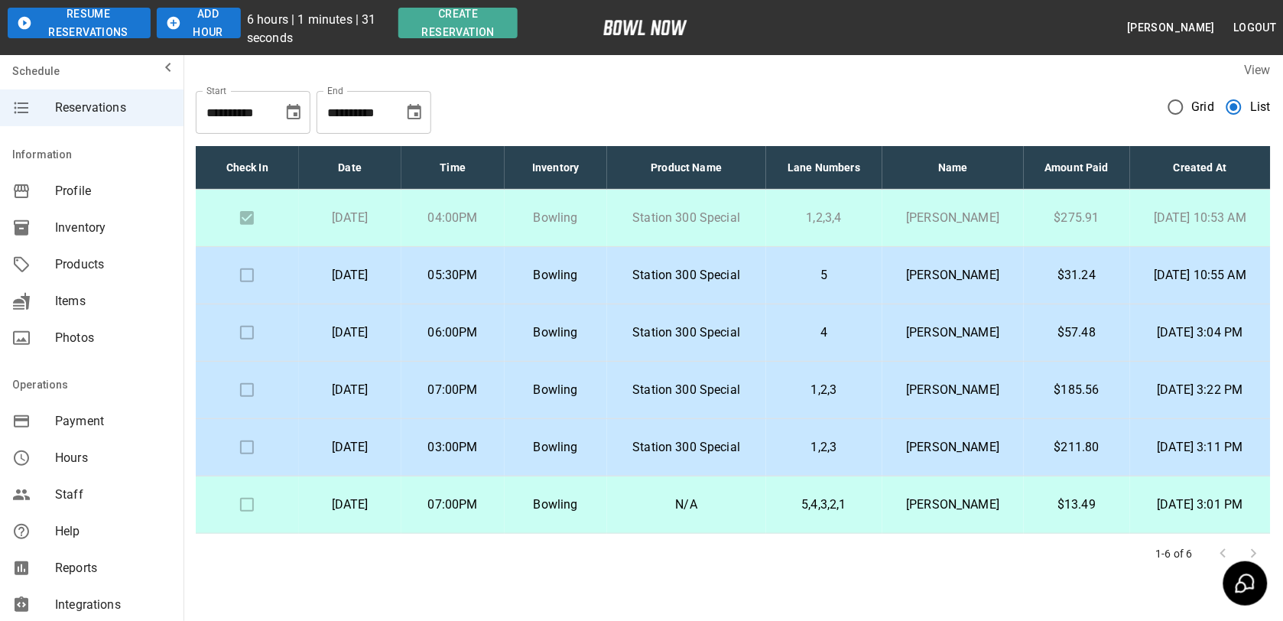
click at [782, 444] on p "1,2,3" at bounding box center [825, 447] width 92 height 18
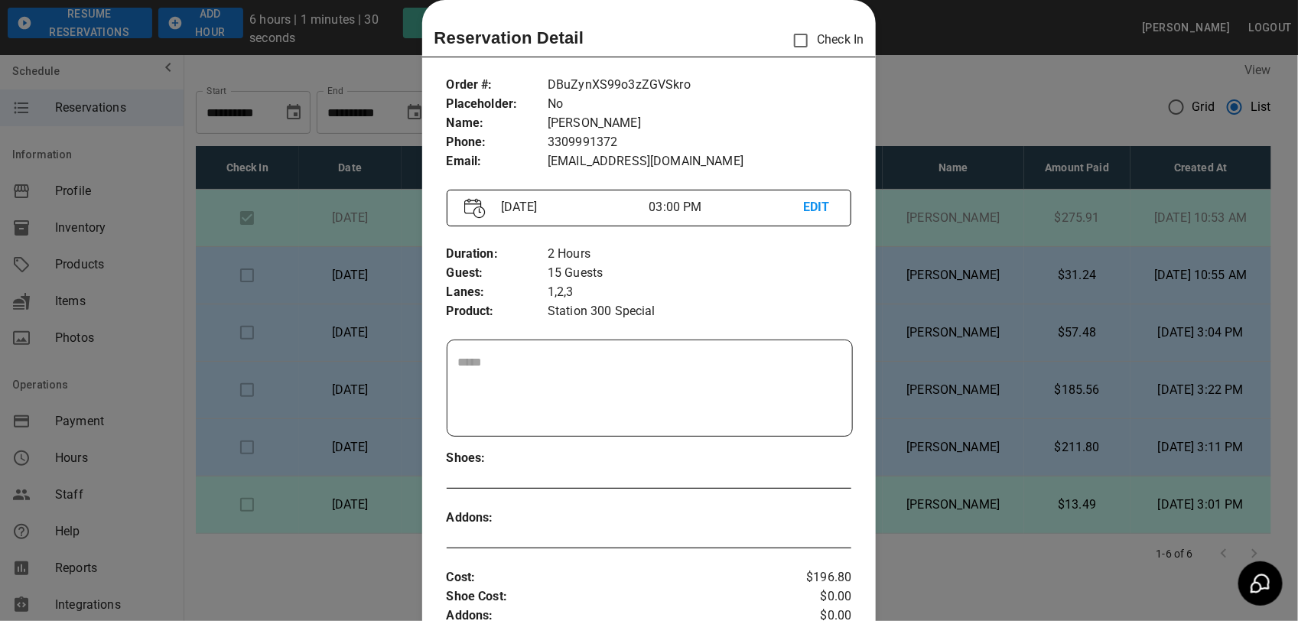
click at [914, 90] on div at bounding box center [649, 310] width 1298 height 621
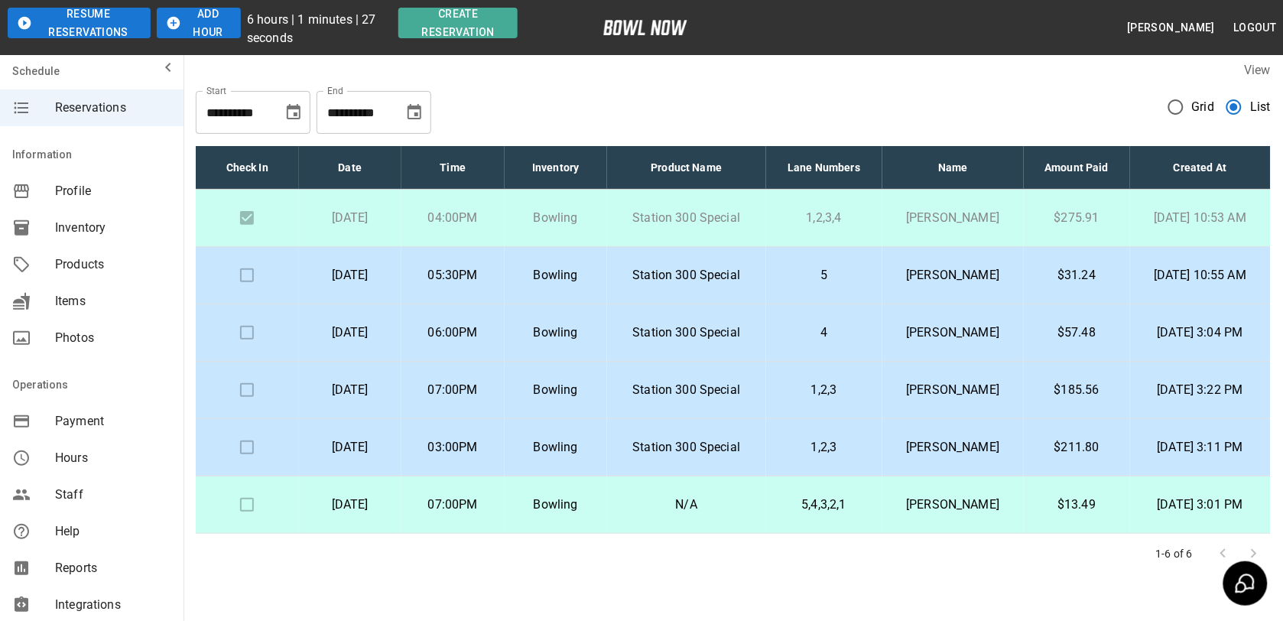
click at [813, 399] on p "1,2,3" at bounding box center [825, 390] width 92 height 18
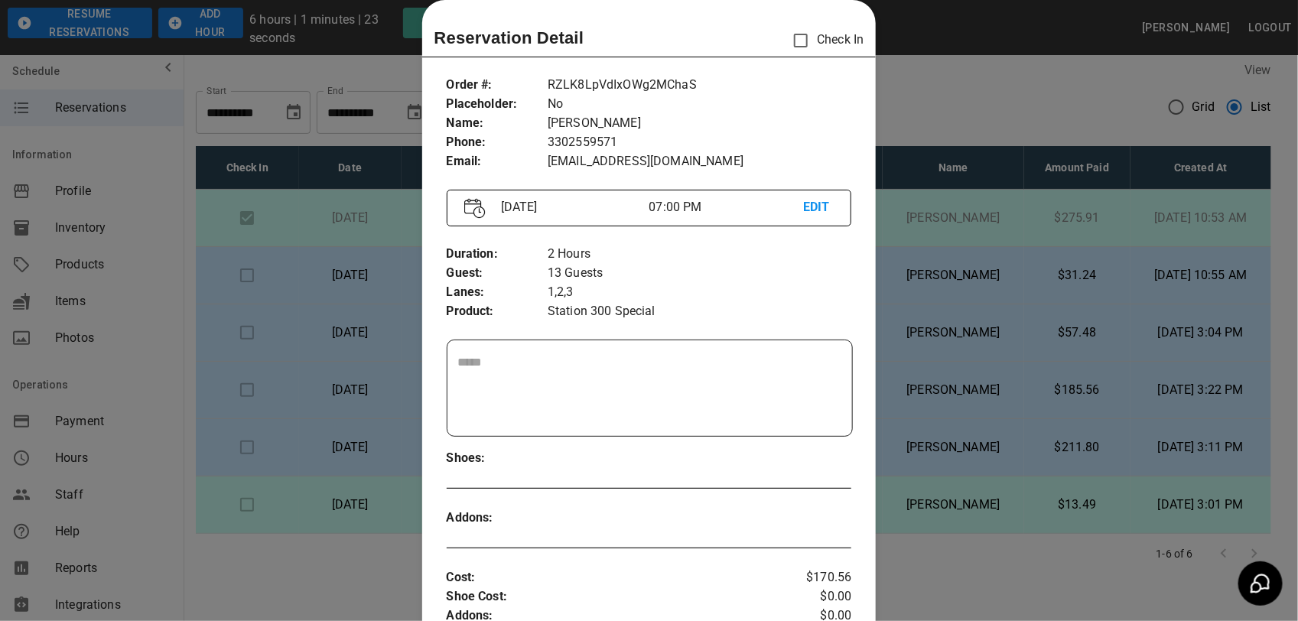
click at [952, 101] on div at bounding box center [649, 310] width 1298 height 621
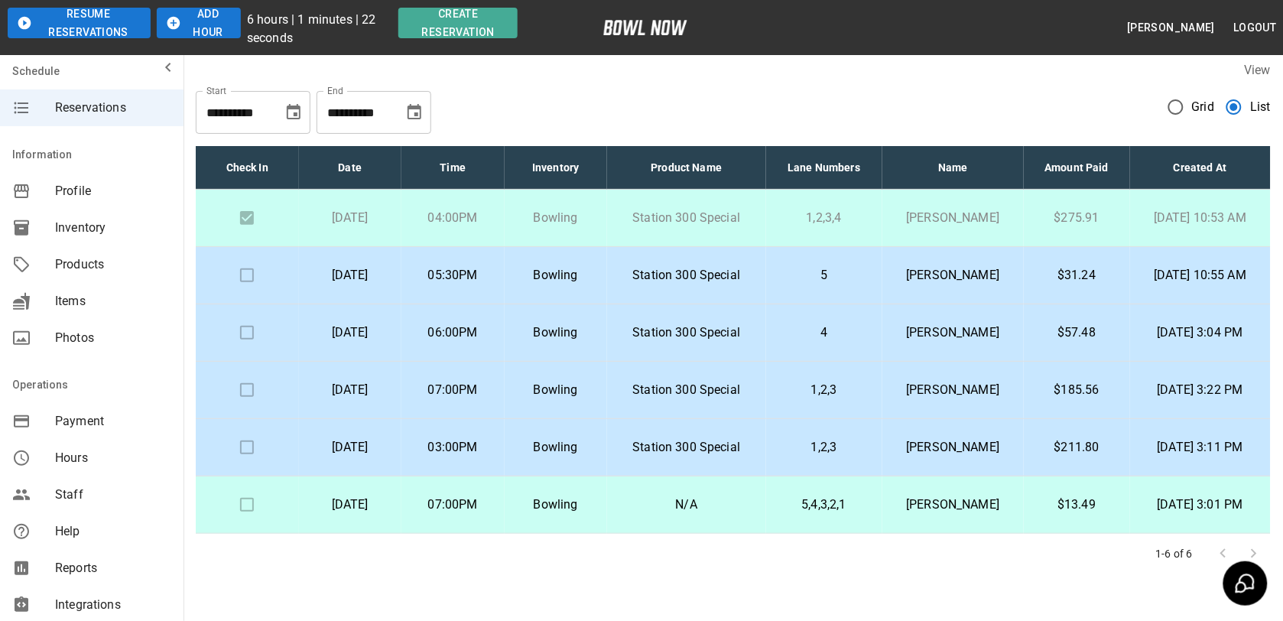
click at [789, 450] on p "1,2,3" at bounding box center [825, 447] width 92 height 18
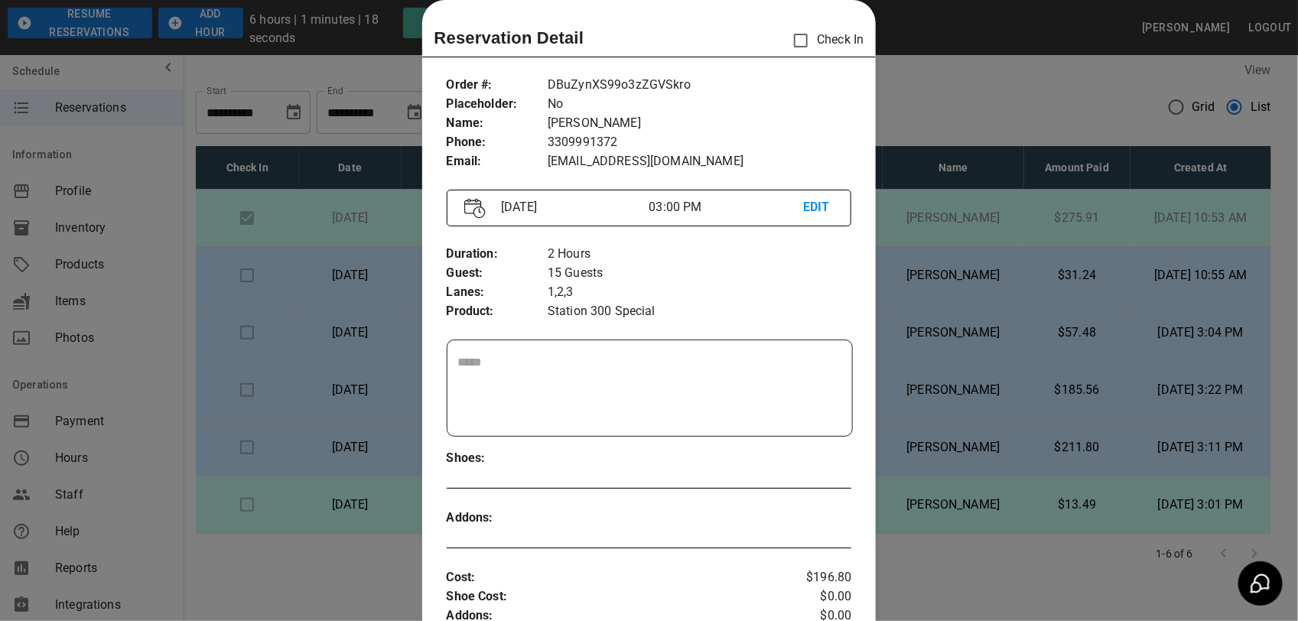
click at [895, 127] on div at bounding box center [649, 310] width 1298 height 621
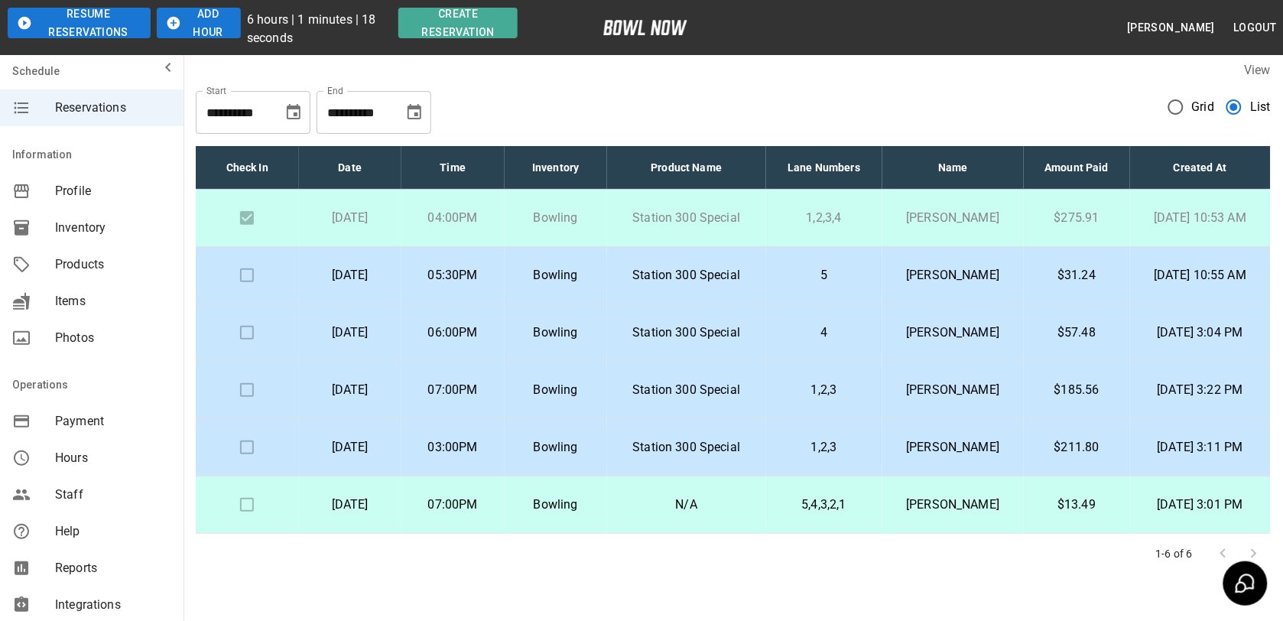
click at [834, 514] on p "5,4,3,2,1" at bounding box center [825, 505] width 92 height 18
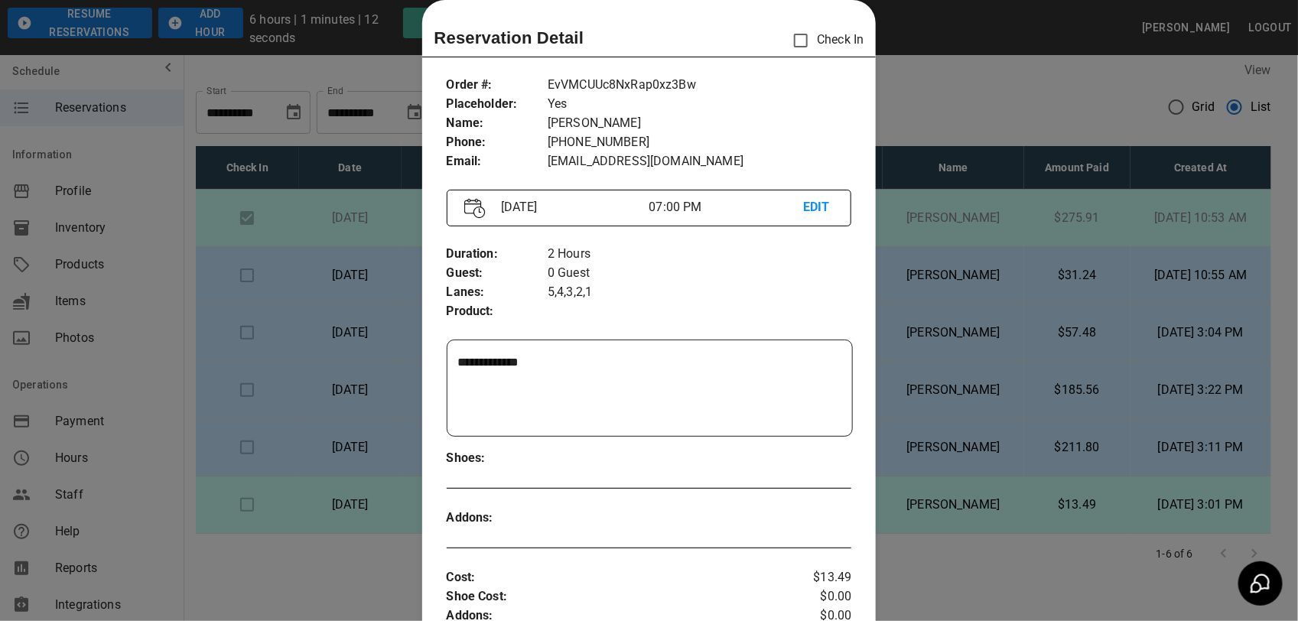
click at [1040, 524] on div at bounding box center [649, 310] width 1298 height 621
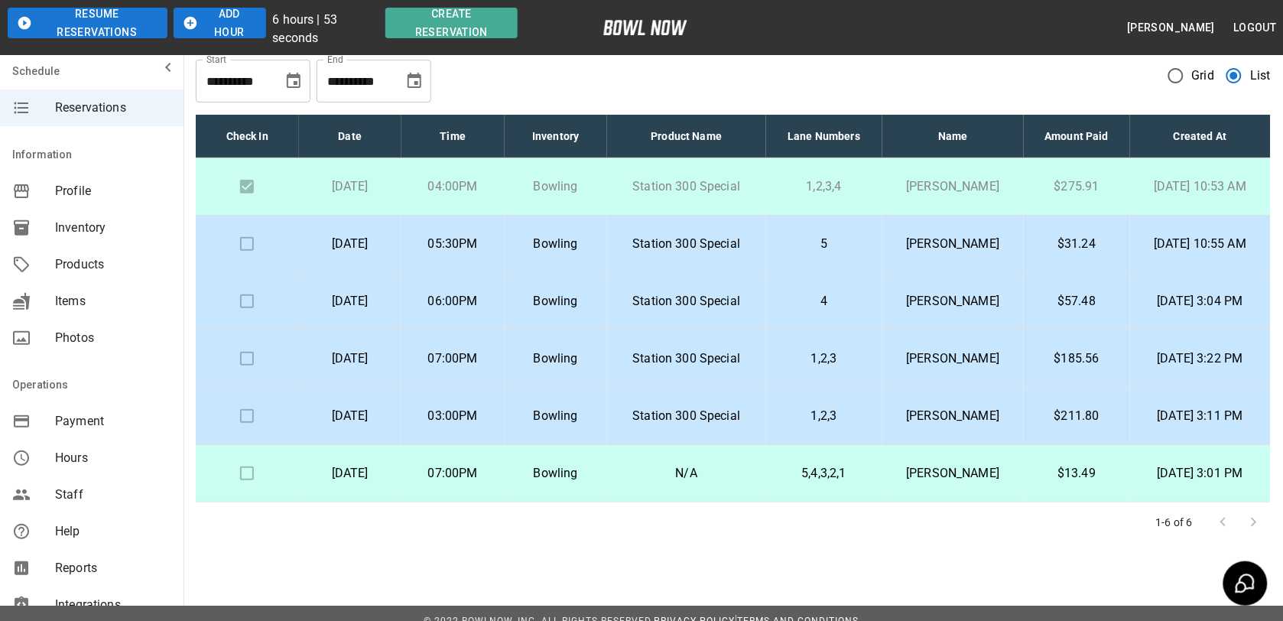
scroll to position [47, 0]
